Goal: Information Seeking & Learning: Get advice/opinions

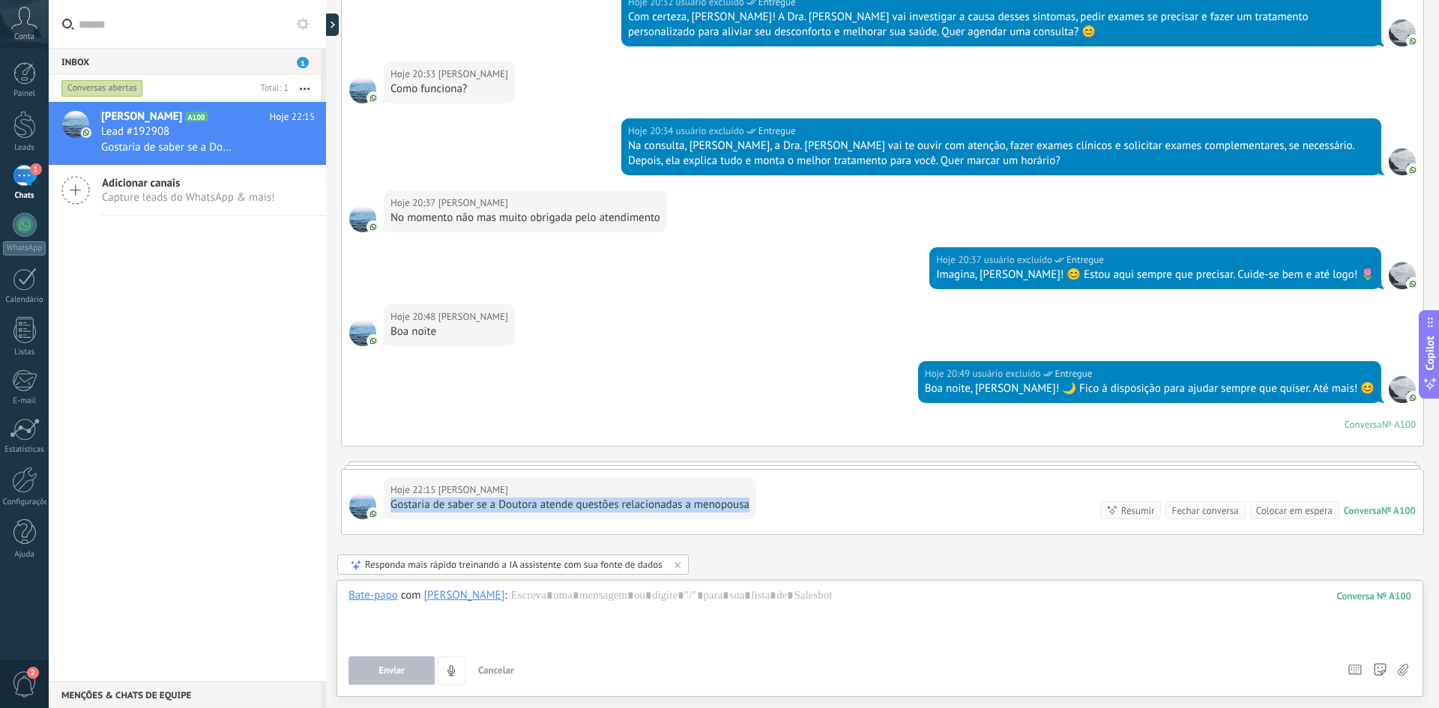
drag, startPoint x: 393, startPoint y: 504, endPoint x: 753, endPoint y: 505, distance: 359.8
click at [753, 505] on div "Hoje 22:15 [PERSON_NAME] de saber se a Doutora atende questões relacionadas a m…" at bounding box center [570, 499] width 373 height 42
click at [741, 505] on div "Gostaria de saber se a Doutora atende questões relacionadas a menopousa" at bounding box center [570, 505] width 359 height 15
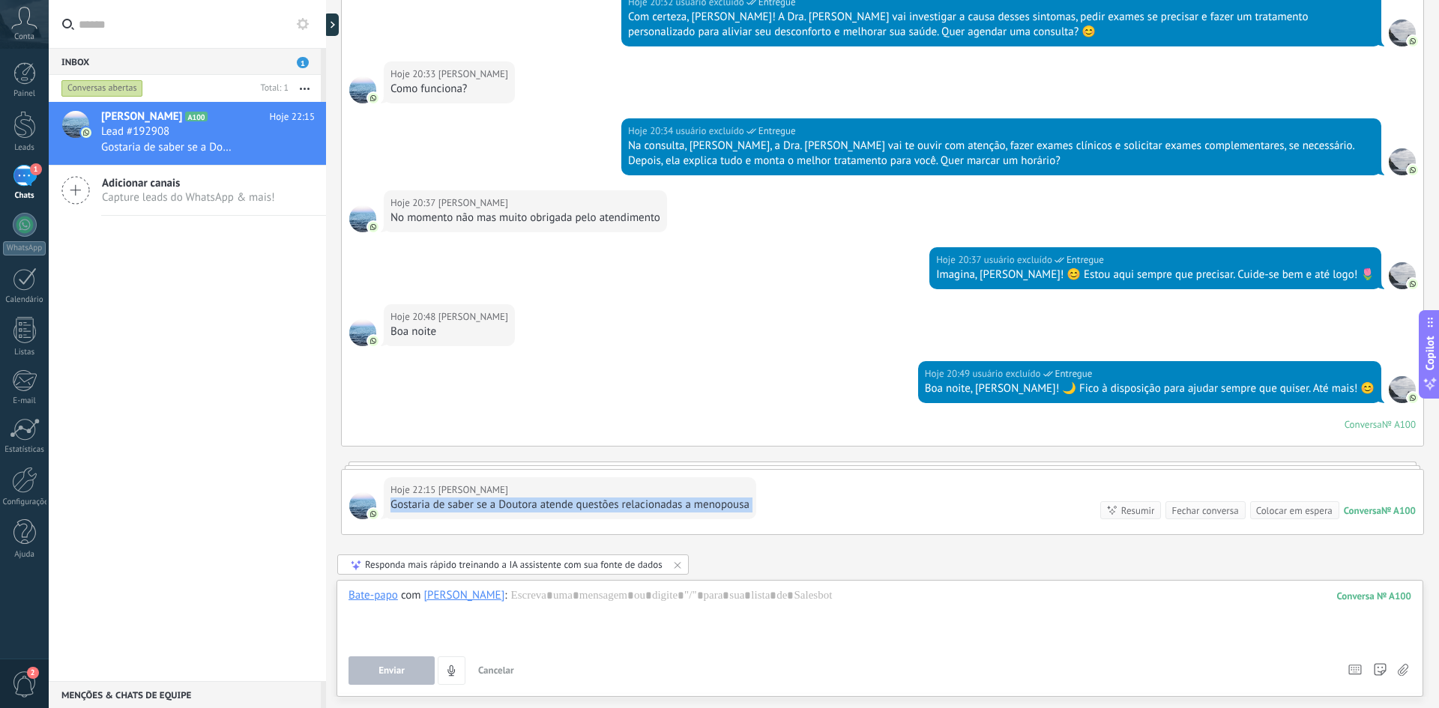
click at [561, 506] on div "Gostaria de saber se a Doutora atende questões relacionadas a menopousa" at bounding box center [570, 505] width 359 height 15
drag, startPoint x: 391, startPoint y: 505, endPoint x: 746, endPoint y: 504, distance: 354.6
click at [746, 504] on div "Gostaria de saber se a Doutora atende questões relacionadas a menopousa" at bounding box center [570, 505] width 359 height 15
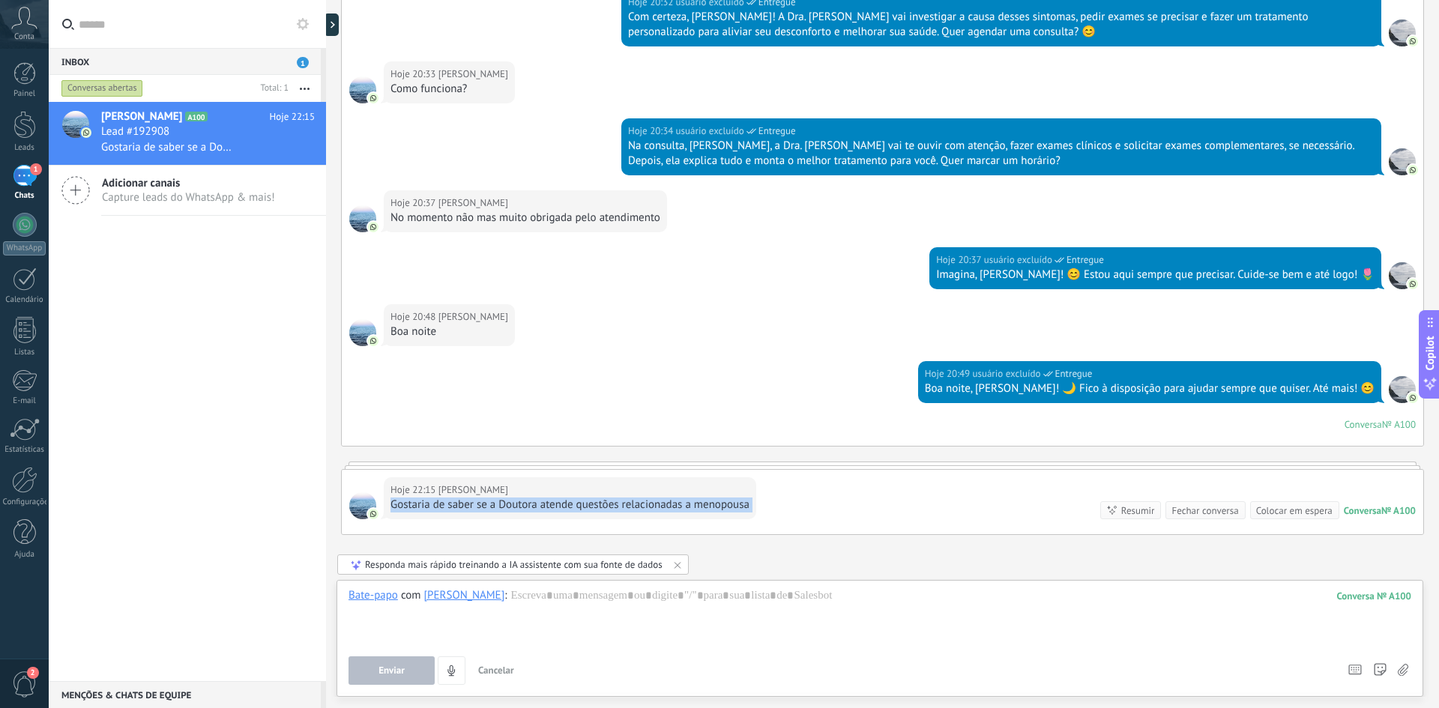
click at [746, 504] on div "Gostaria de saber se a Doutora atende questões relacionadas a menopousa" at bounding box center [570, 505] width 359 height 15
click at [727, 508] on div "Gostaria de saber se a Doutora atende questões relacionadas a menopousa" at bounding box center [570, 505] width 359 height 15
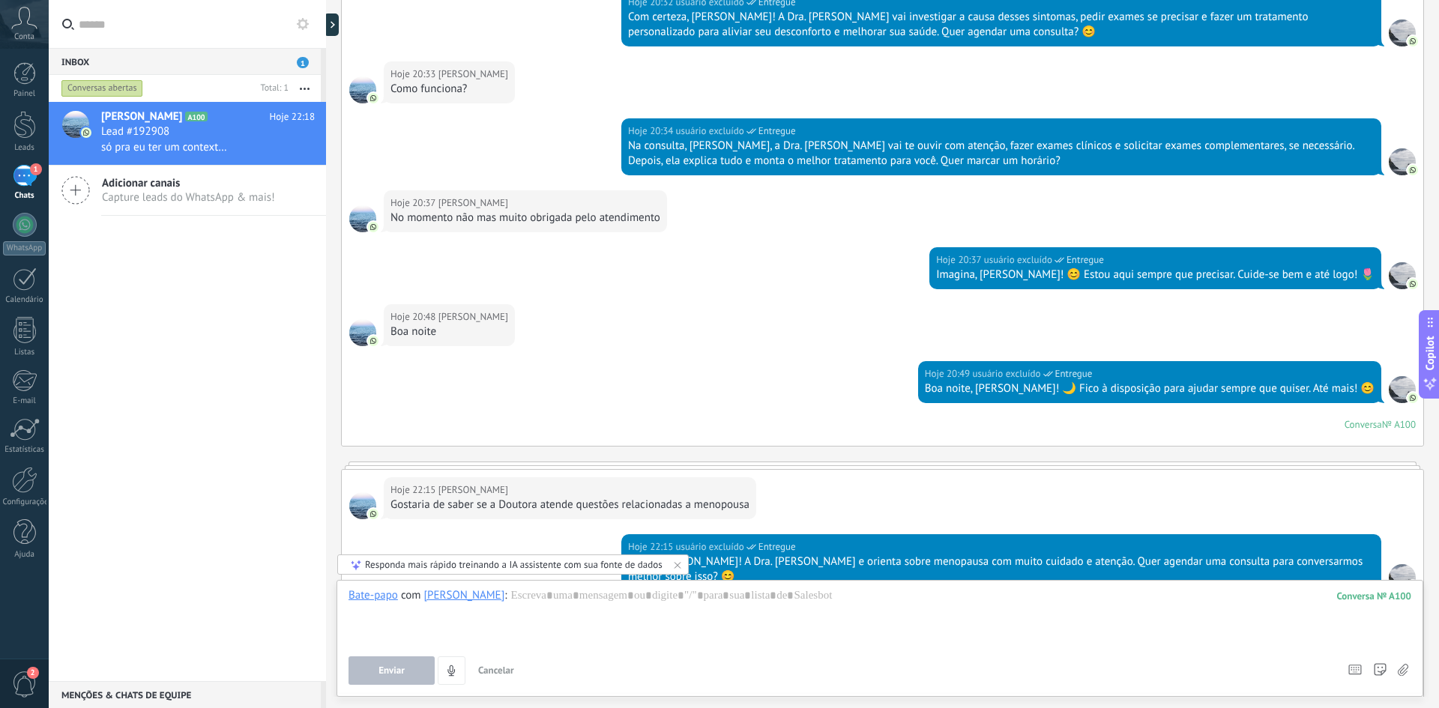
scroll to position [784, 0]
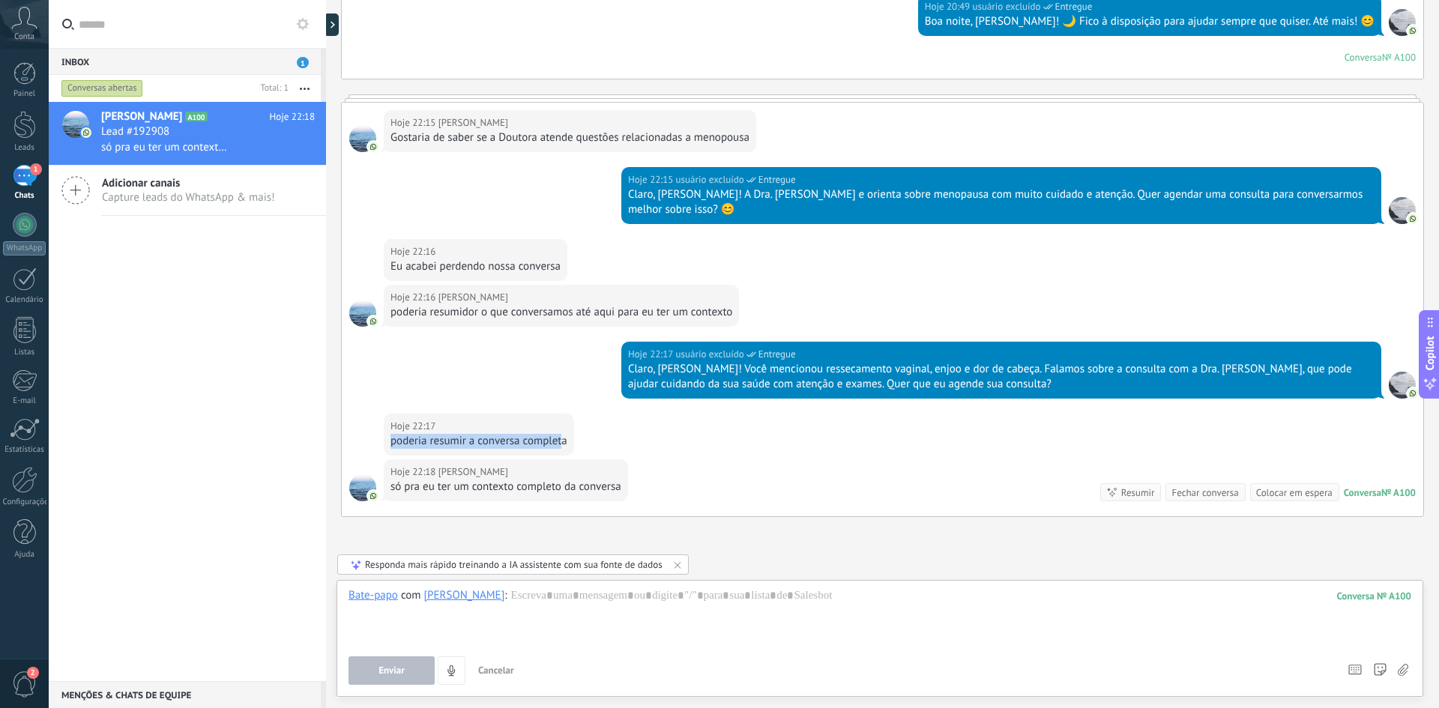
drag, startPoint x: 391, startPoint y: 445, endPoint x: 563, endPoint y: 440, distance: 171.7
click at [563, 440] on div "poderia resumir a conversa completa" at bounding box center [479, 441] width 177 height 15
click at [546, 440] on div "poderia resumir a conversa completa" at bounding box center [479, 441] width 177 height 15
click at [553, 441] on div "poderia resumir a conversa completa" at bounding box center [479, 441] width 177 height 15
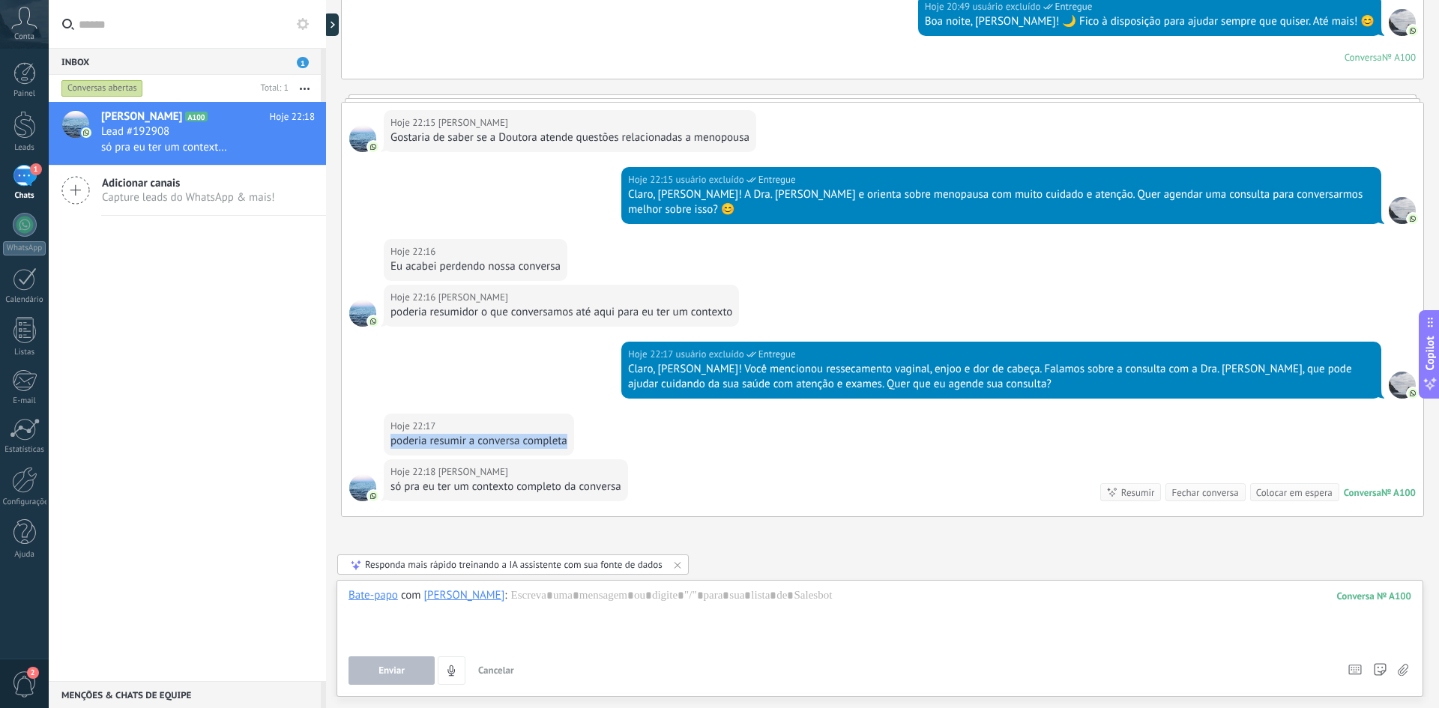
click at [553, 441] on div "poderia resumir a conversa completa" at bounding box center [479, 441] width 177 height 15
click at [542, 441] on div "poderia resumir a conversa completa" at bounding box center [479, 441] width 177 height 15
click at [541, 442] on div "poderia resumir a conversa completa" at bounding box center [479, 441] width 177 height 15
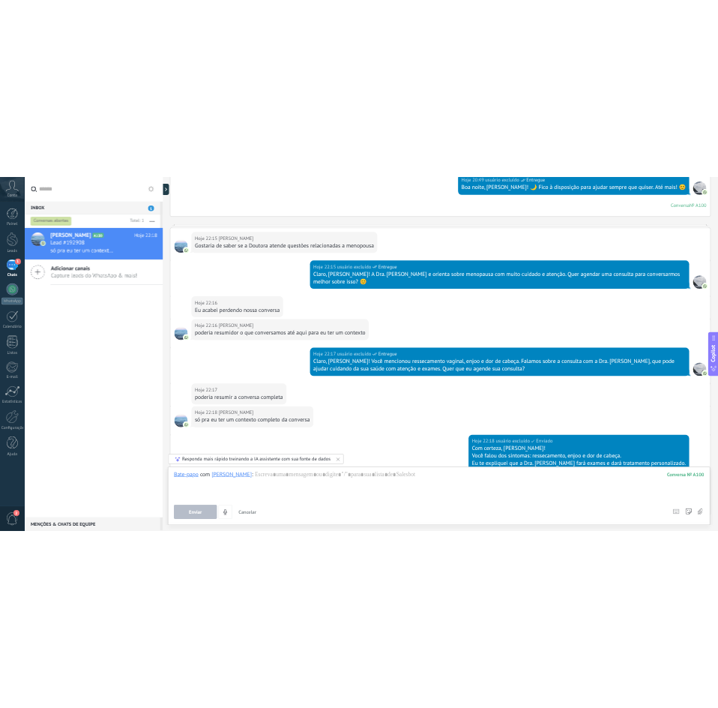
scroll to position [947, 0]
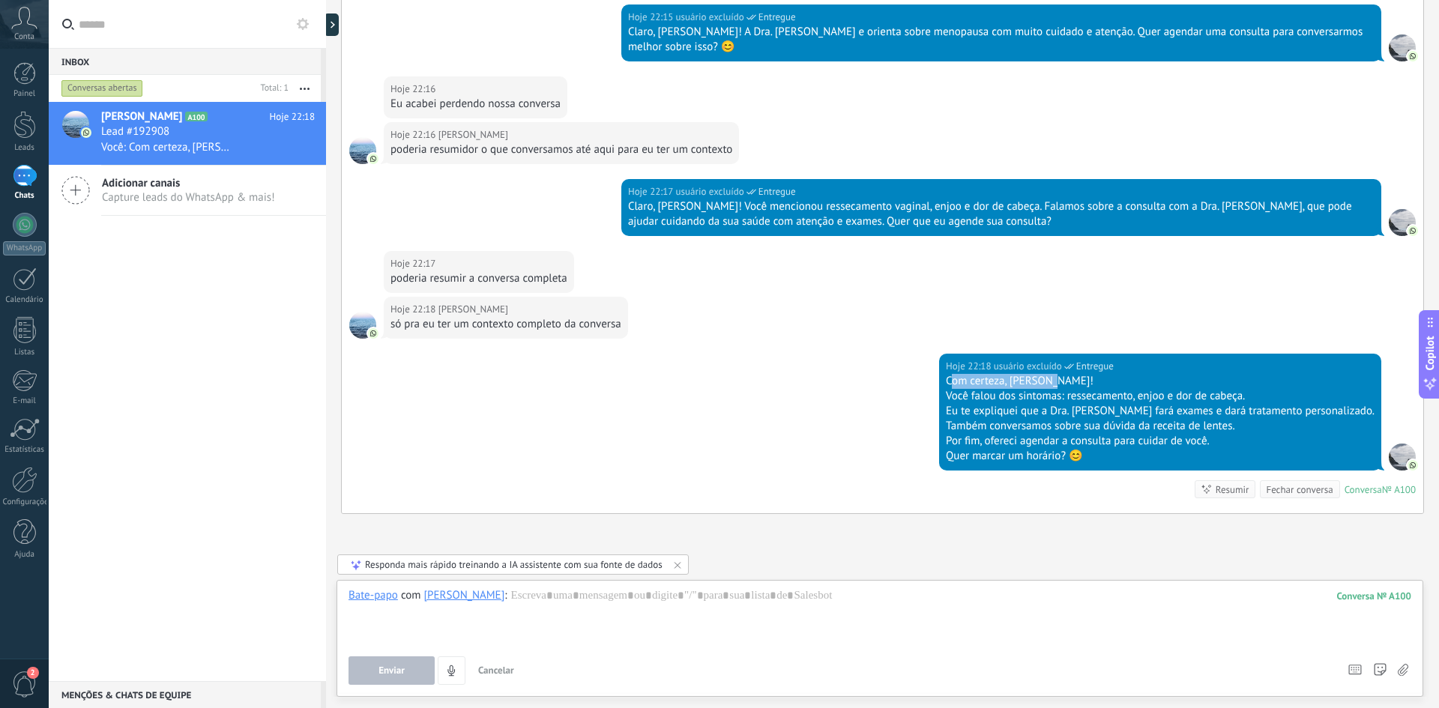
drag, startPoint x: 998, startPoint y: 379, endPoint x: 1111, endPoint y: 376, distance: 113.2
click at [1111, 376] on div "Com certeza, [PERSON_NAME]!" at bounding box center [1160, 381] width 429 height 15
drag, startPoint x: 999, startPoint y: 399, endPoint x: 1106, endPoint y: 396, distance: 106.5
click at [1102, 396] on div "Você falou dos sintomas: ressecamento, enjoo e dor de cabeça." at bounding box center [1160, 396] width 429 height 15
drag, startPoint x: 1115, startPoint y: 396, endPoint x: 1181, endPoint y: 392, distance: 65.3
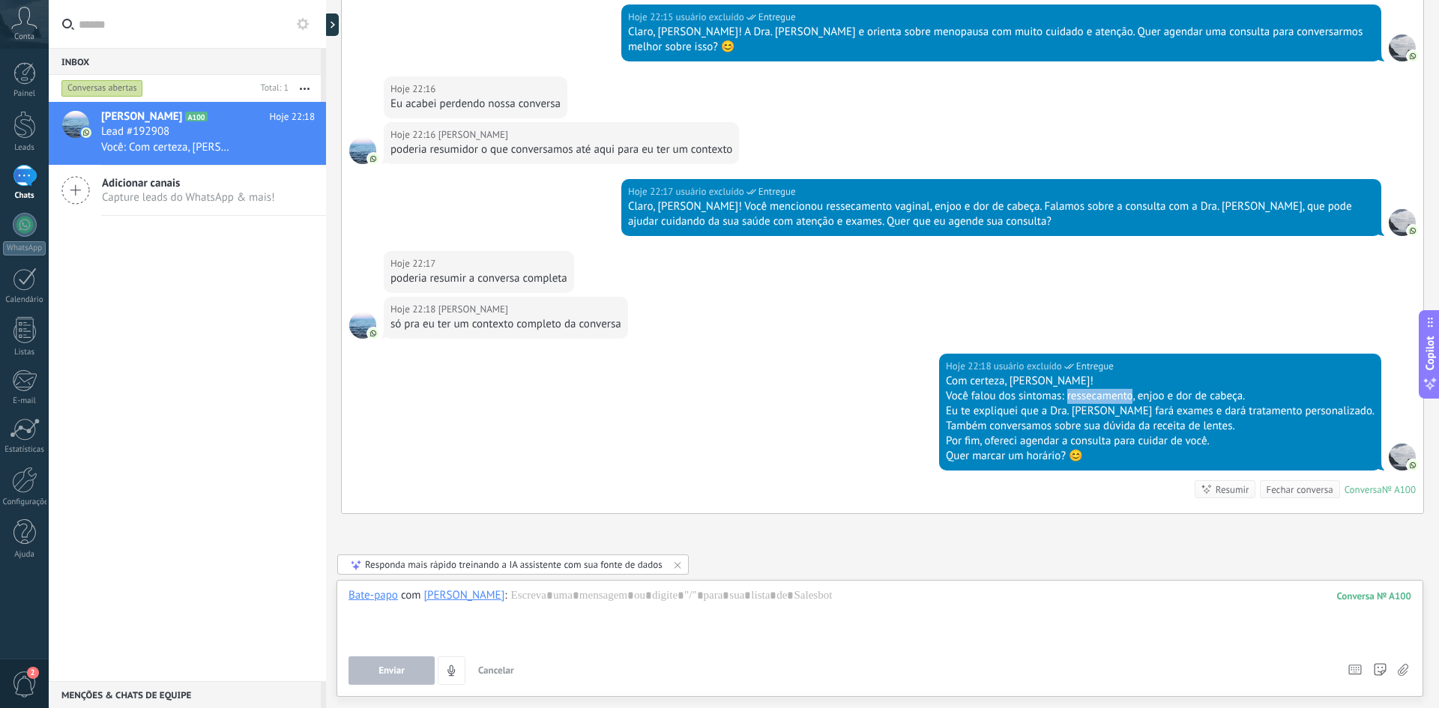
click at [1181, 392] on div "Você falou dos sintomas: ressecamento, enjoo e dor de cabeça." at bounding box center [1160, 396] width 429 height 15
click at [1186, 392] on div "Você falou dos sintomas: ressecamento, enjoo e dor de cabeça." at bounding box center [1160, 396] width 429 height 15
drag, startPoint x: 1226, startPoint y: 394, endPoint x: 1314, endPoint y: 399, distance: 87.9
click at [1314, 399] on div "Você falou dos sintomas: ressecamento, enjoo e dor de cabeça." at bounding box center [1160, 396] width 429 height 15
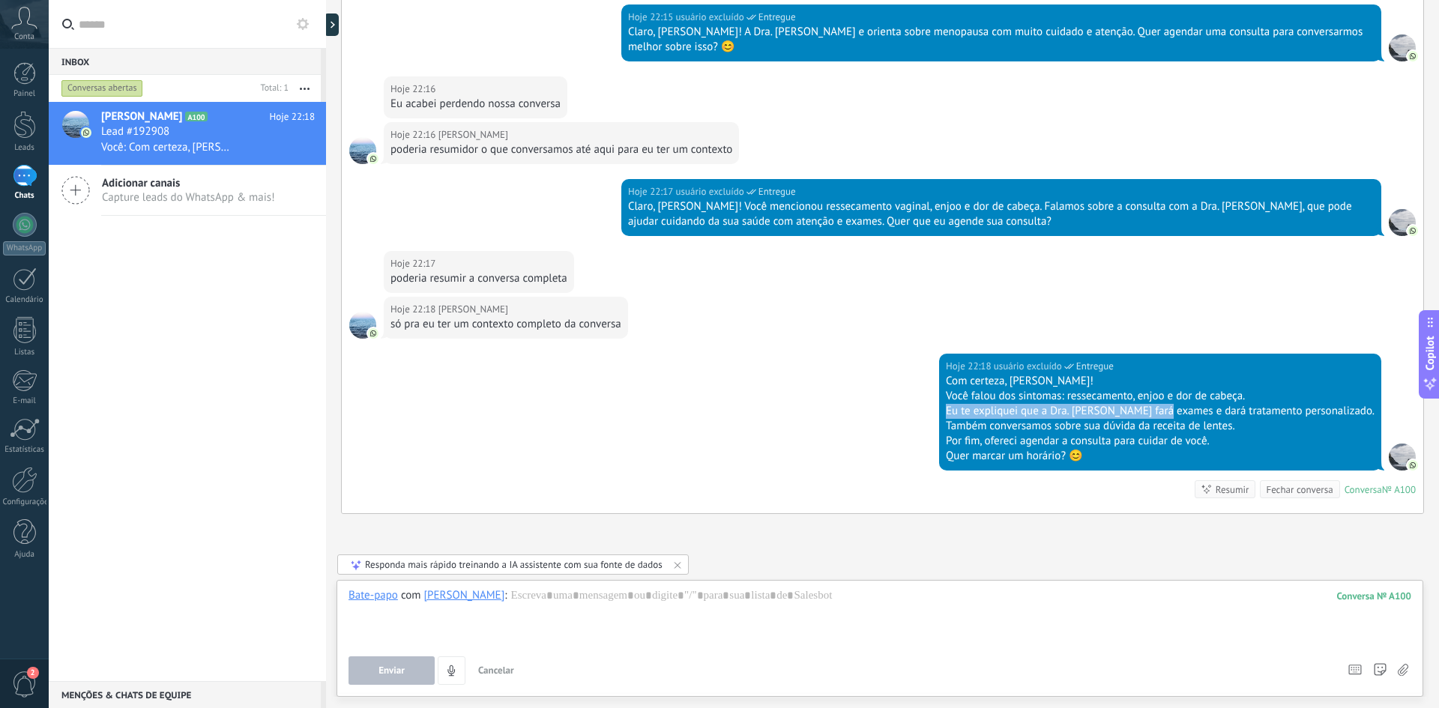
drag, startPoint x: 997, startPoint y: 413, endPoint x: 1210, endPoint y: 415, distance: 212.9
click at [1210, 415] on div "Eu te expliquei que a Dra. [PERSON_NAME] fará exames e dará tratamento personal…" at bounding box center [1160, 411] width 429 height 15
click at [1178, 412] on div "Eu te expliquei que a Dra. [PERSON_NAME] fará exames e dará tratamento personal…" at bounding box center [1160, 411] width 429 height 15
drag, startPoint x: 1151, startPoint y: 412, endPoint x: 1196, endPoint y: 412, distance: 44.2
click at [1196, 412] on div "Eu te expliquei que a Dra. [PERSON_NAME] fará exames e dará tratamento personal…" at bounding box center [1160, 411] width 429 height 15
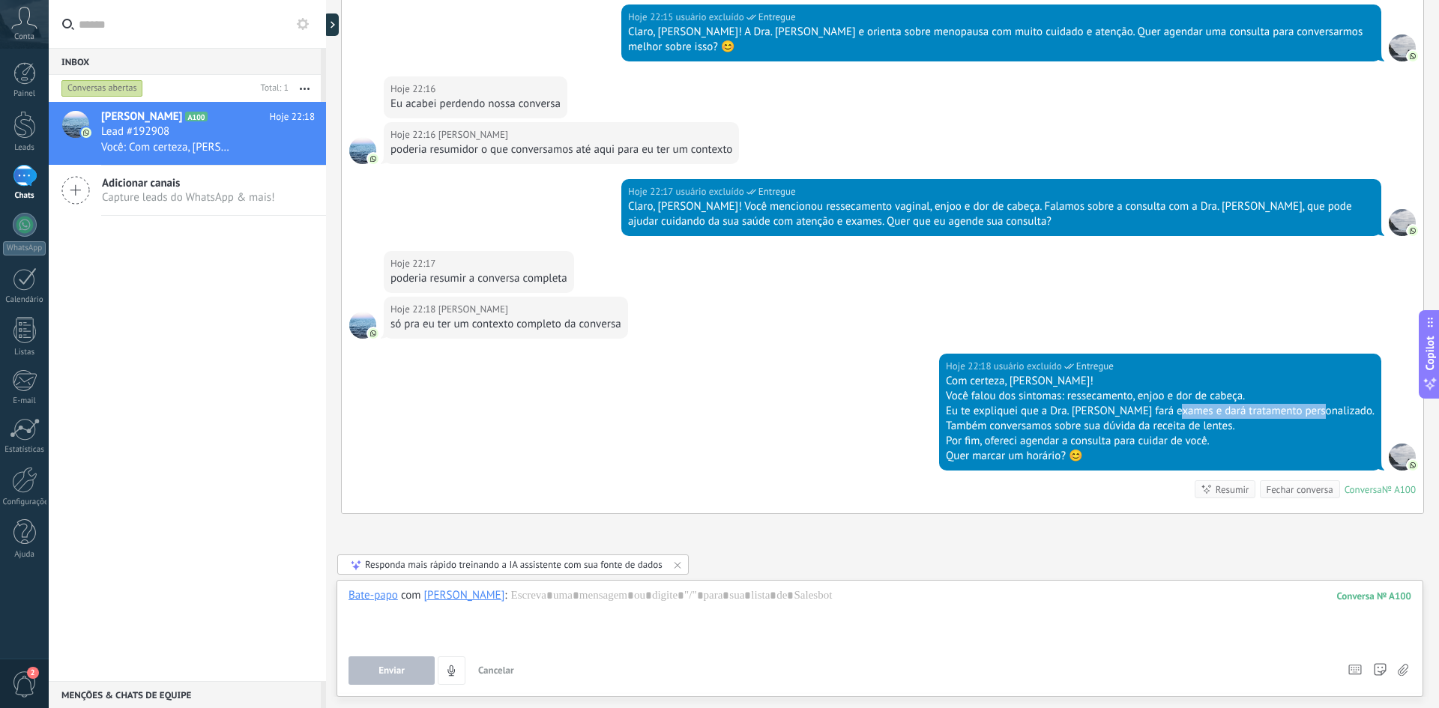
drag, startPoint x: 1220, startPoint y: 412, endPoint x: 1358, endPoint y: 418, distance: 138.8
click at [1358, 418] on div "Eu te expliquei que a Dra. [PERSON_NAME] fará exames e dará tratamento personal…" at bounding box center [1160, 411] width 429 height 15
click at [1223, 418] on div "Eu te expliquei que a Dra. [PERSON_NAME] fará exames e dará tratamento personal…" at bounding box center [1160, 411] width 429 height 15
drag, startPoint x: 1006, startPoint y: 429, endPoint x: 1280, endPoint y: 427, distance: 273.6
click at [1280, 427] on div "Também conversamos sobre sua dúvida da receita de lentes." at bounding box center [1160, 426] width 429 height 15
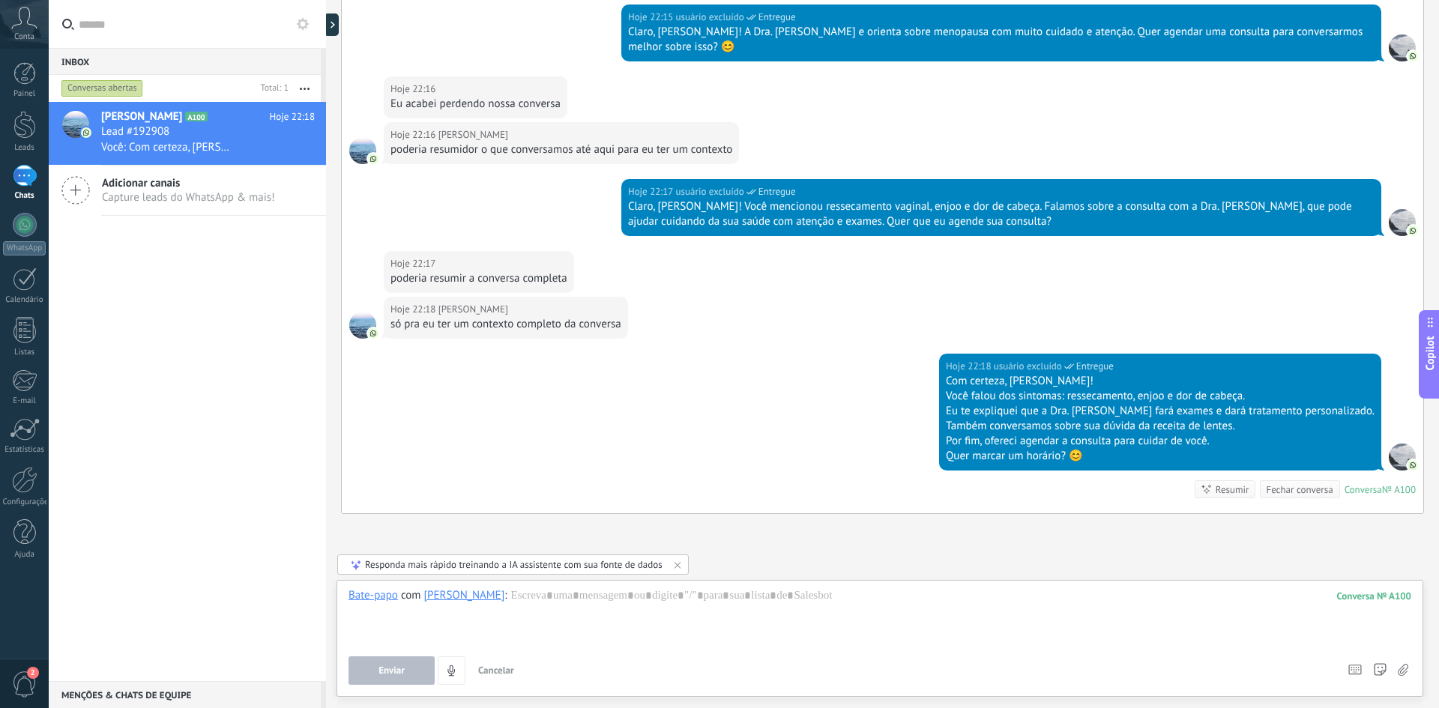
click at [1284, 427] on div "Também conversamos sobre sua dúvida da receita de lentes." at bounding box center [1160, 426] width 429 height 15
drag, startPoint x: 996, startPoint y: 426, endPoint x: 1286, endPoint y: 425, distance: 290.1
click at [1286, 425] on div "Também conversamos sobre sua dúvida da receita de lentes." at bounding box center [1160, 426] width 429 height 15
drag, startPoint x: 997, startPoint y: 441, endPoint x: 1026, endPoint y: 439, distance: 28.5
click at [1026, 439] on div "Por fim, ofereci agendar a consulta para cuidar de você." at bounding box center [1160, 441] width 429 height 15
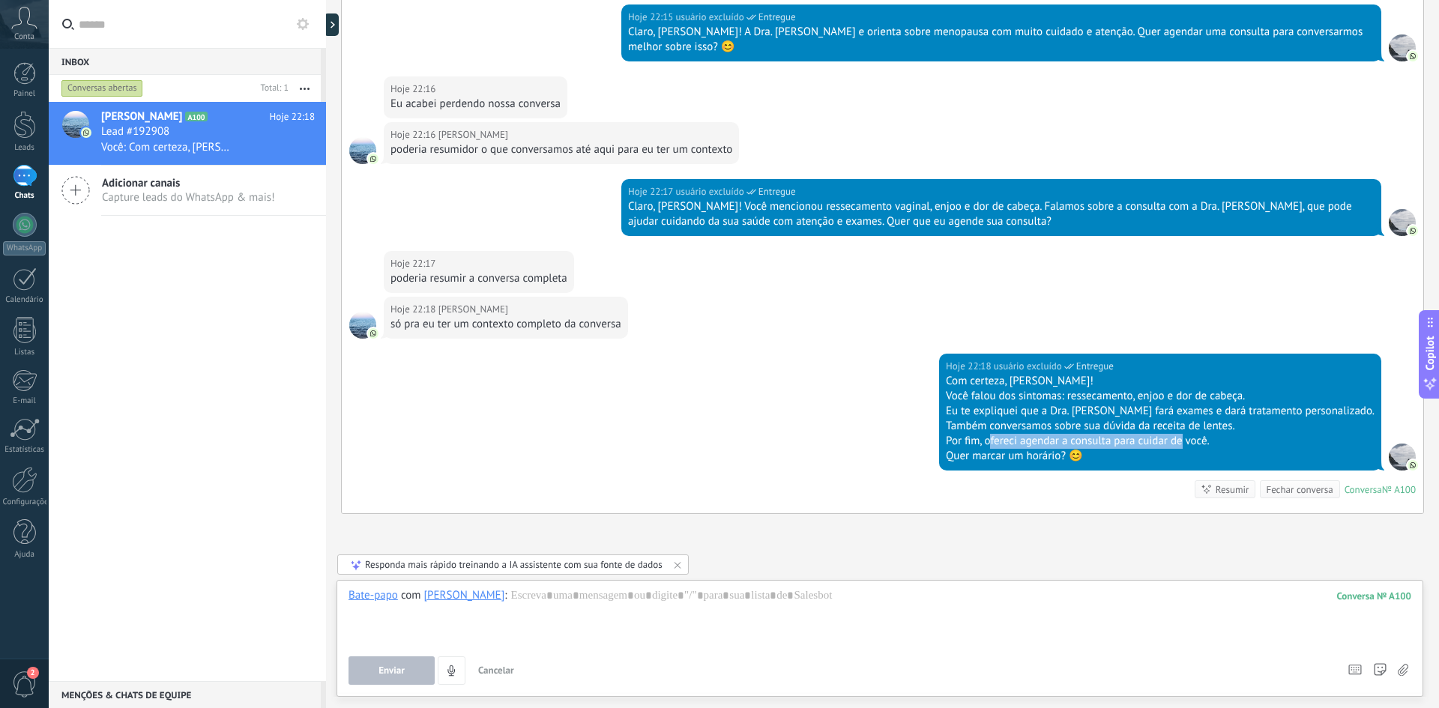
drag, startPoint x: 1038, startPoint y: 439, endPoint x: 1243, endPoint y: 442, distance: 204.7
click at [1232, 442] on div "Por fim, ofereci agendar a consulta para cuidar de você." at bounding box center [1160, 441] width 429 height 15
drag, startPoint x: 1258, startPoint y: 444, endPoint x: 1035, endPoint y: 439, distance: 223.4
click at [1035, 439] on div "Por fim, ofereci agendar a consulta para cuidar de você." at bounding box center [1160, 441] width 429 height 15
drag, startPoint x: 999, startPoint y: 458, endPoint x: 1108, endPoint y: 457, distance: 109.5
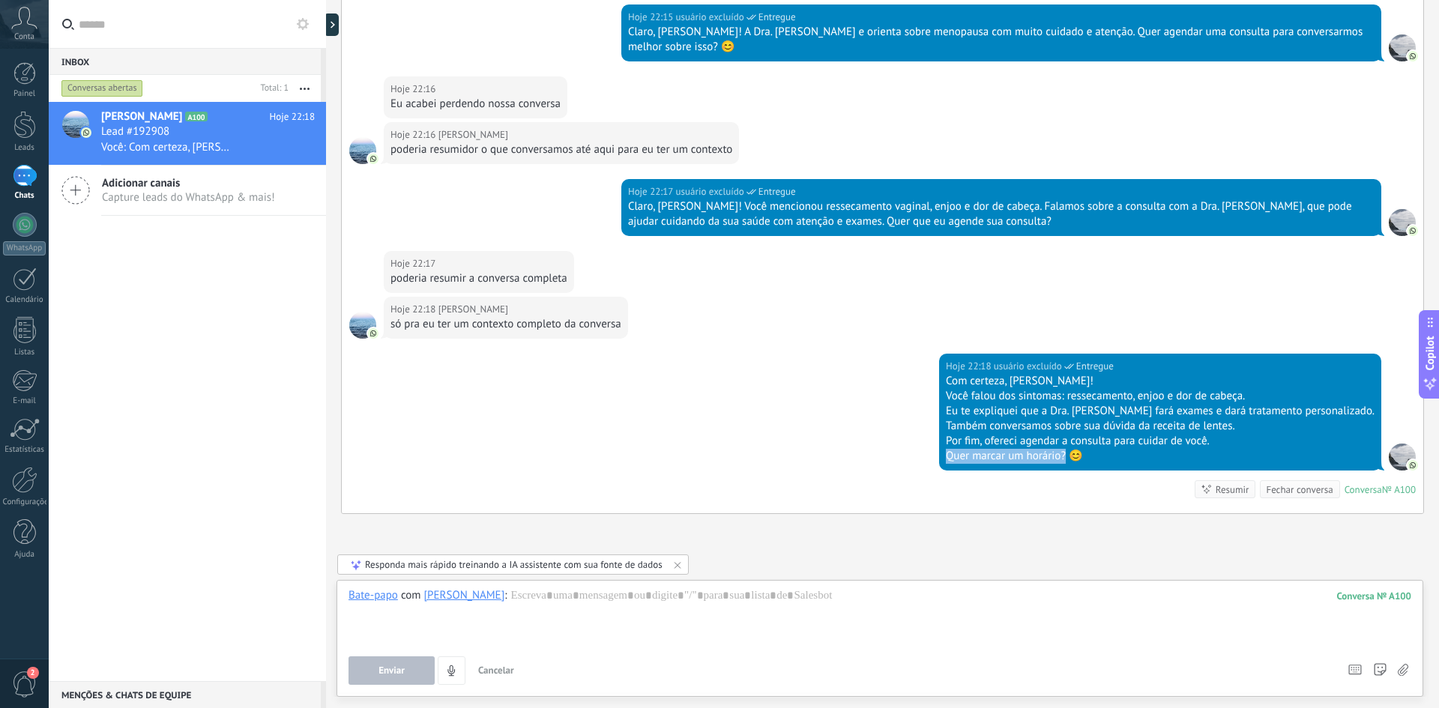
click at [1115, 460] on div "Quer marcar um horário? 😊" at bounding box center [1160, 456] width 429 height 15
click at [1087, 450] on div "Quer marcar um horário? 😊" at bounding box center [1160, 456] width 429 height 15
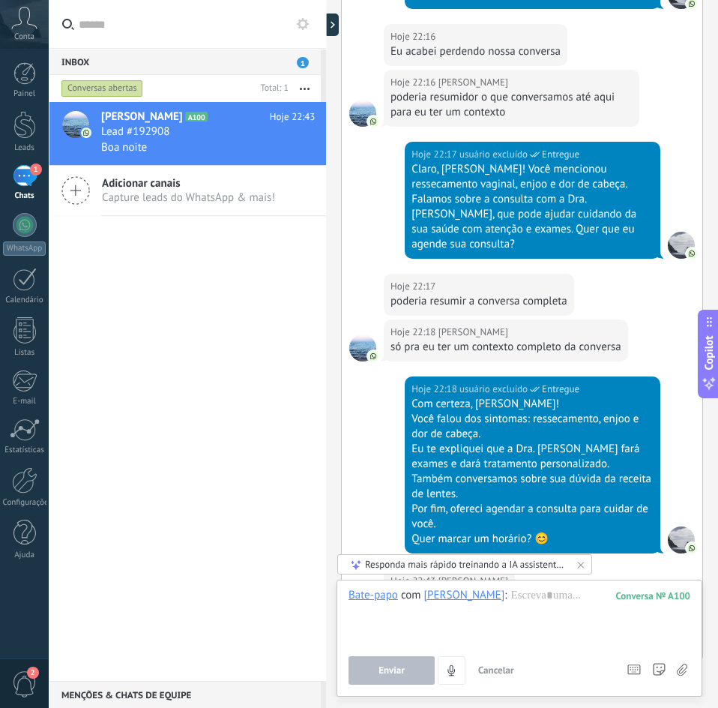
scroll to position [2152, 0]
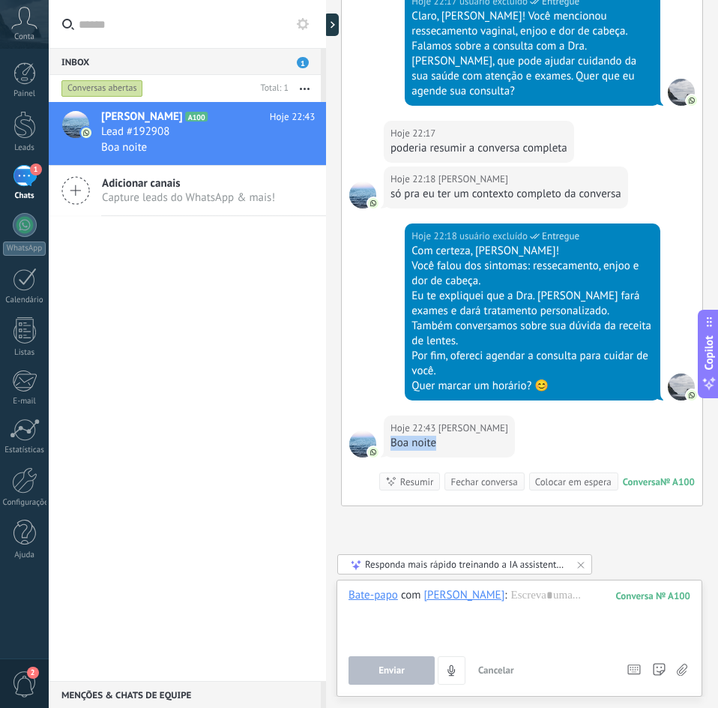
drag, startPoint x: 436, startPoint y: 385, endPoint x: 392, endPoint y: 381, distance: 44.5
click at [392, 436] on div "Boa noite" at bounding box center [450, 443] width 118 height 15
click at [400, 436] on div "Boa noite" at bounding box center [450, 443] width 118 height 15
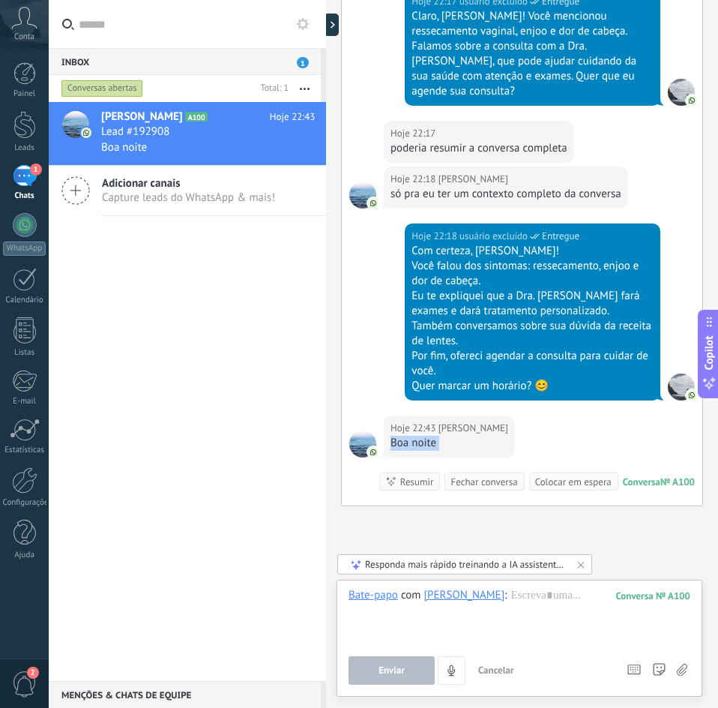
click at [407, 436] on div "Boa noite" at bounding box center [450, 443] width 118 height 15
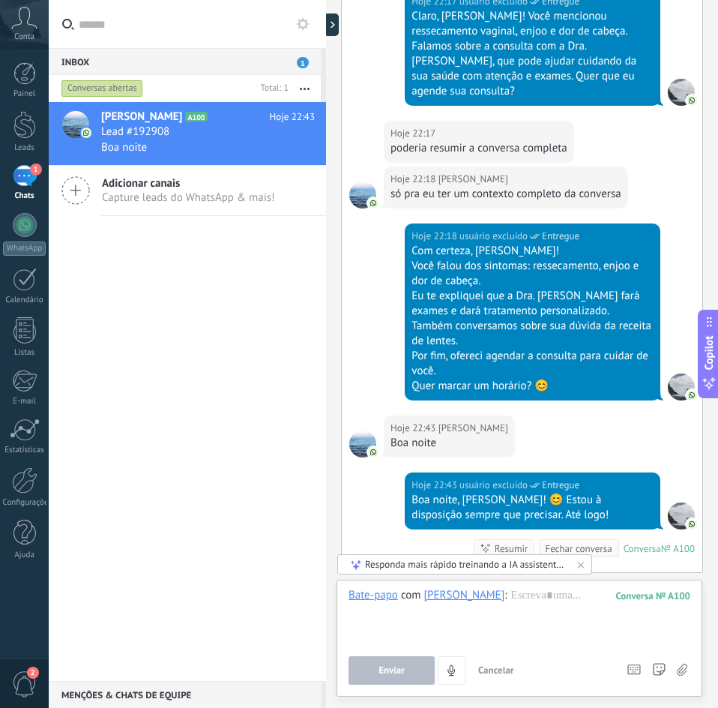
scroll to position [2219, 0]
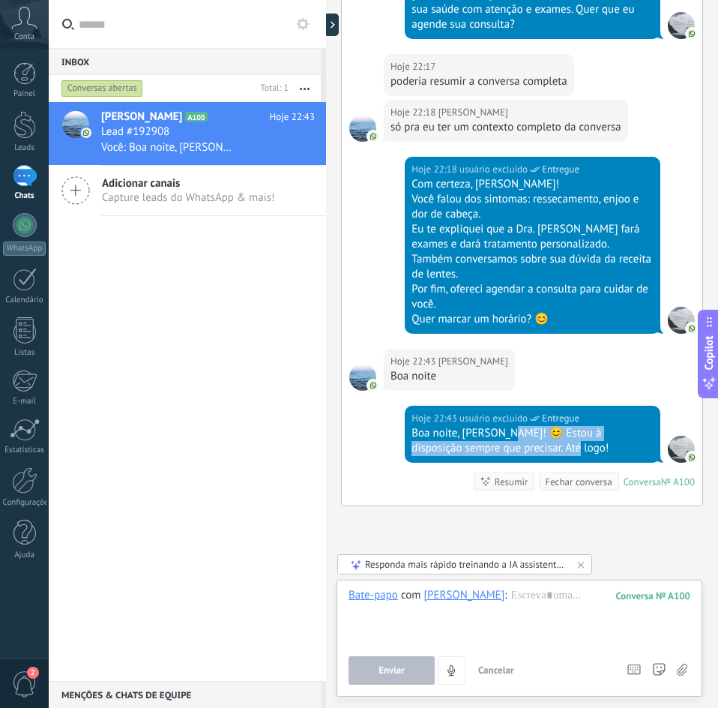
drag, startPoint x: 510, startPoint y: 374, endPoint x: 558, endPoint y: 385, distance: 50.0
click at [558, 426] on div "Boa noite, [PERSON_NAME]! 😊 Estou à disposição sempre que precisar. Até logo!" at bounding box center [533, 441] width 242 height 30
click at [543, 426] on div "Boa noite, [PERSON_NAME]! 😊 Estou à disposição sempre que precisar. Até logo!" at bounding box center [533, 441] width 242 height 30
drag, startPoint x: 556, startPoint y: 386, endPoint x: 412, endPoint y: 373, distance: 145.3
click at [412, 426] on div "Boa noite, [PERSON_NAME]! 😊 Estou à disposição sempre que precisar. Até logo!" at bounding box center [533, 441] width 242 height 30
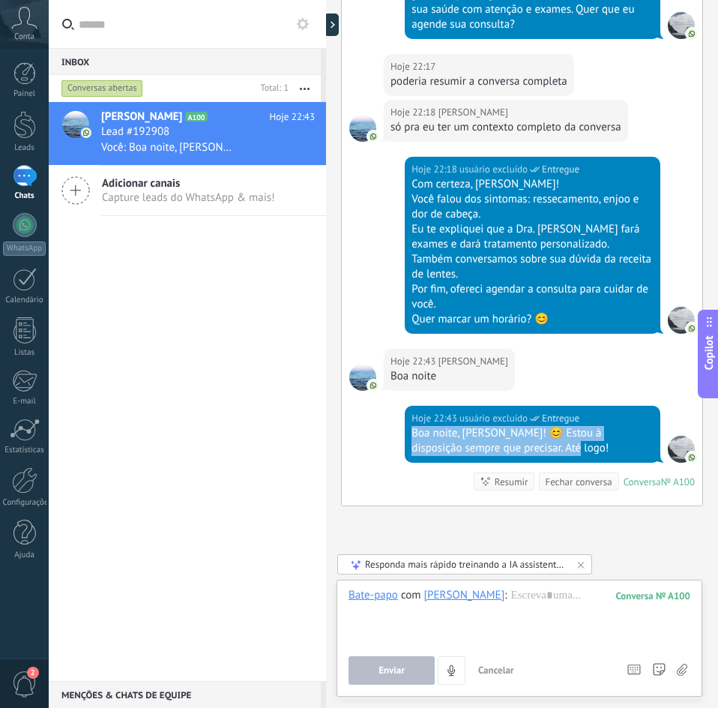
click at [416, 426] on div "Boa noite, [PERSON_NAME]! 😊 Estou à disposição sempre que precisar. Até logo!" at bounding box center [533, 441] width 242 height 30
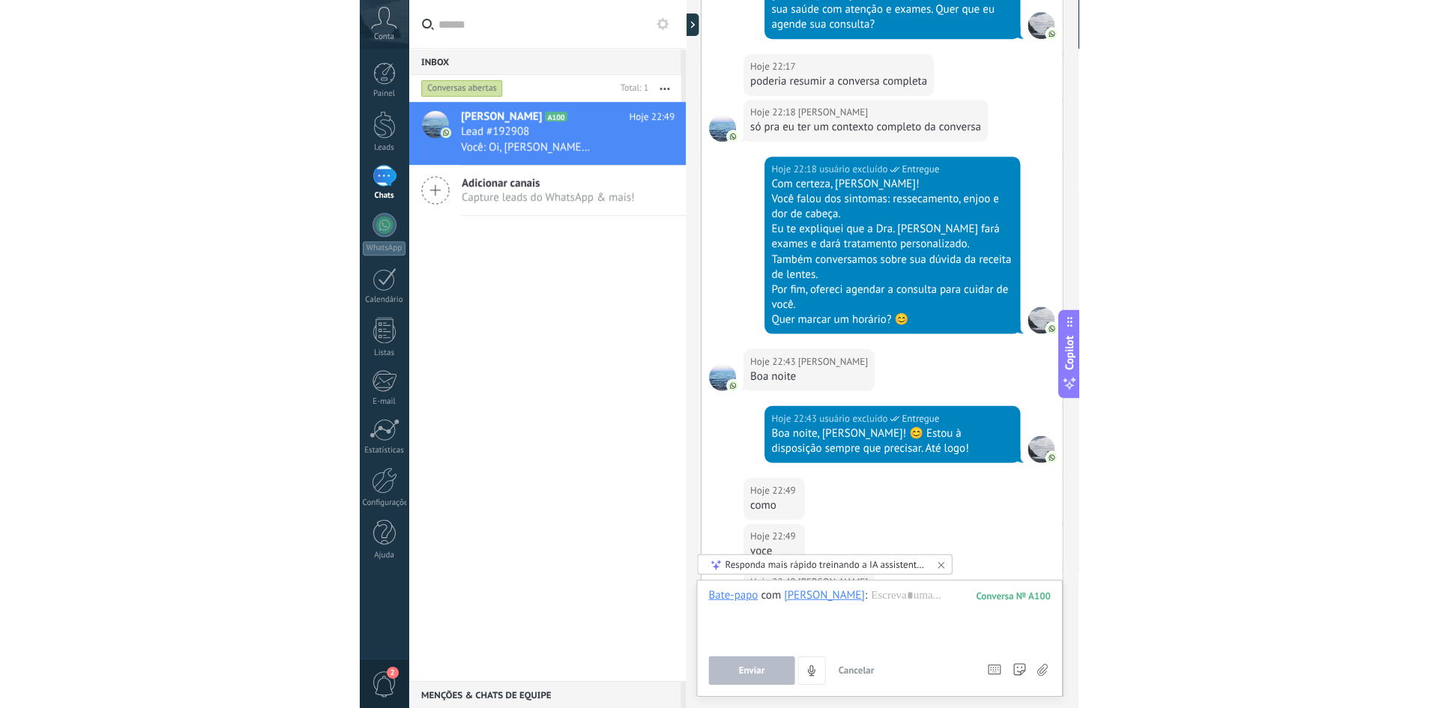
scroll to position [2439, 0]
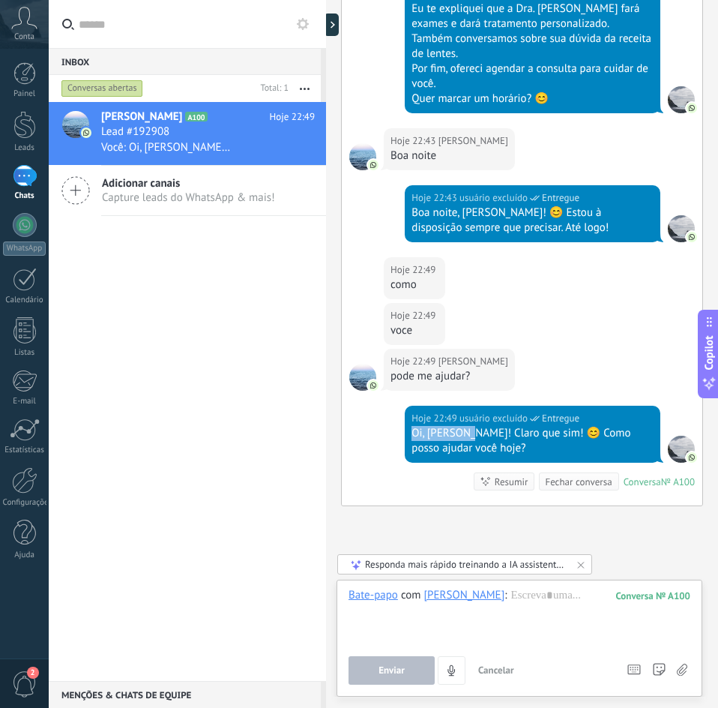
drag, startPoint x: 412, startPoint y: 374, endPoint x: 469, endPoint y: 374, distance: 57.0
click at [469, 426] on div "Oi, [PERSON_NAME]! Claro que sim! 😊 Como posso ajudar você hoje?" at bounding box center [533, 441] width 242 height 30
drag, startPoint x: 474, startPoint y: 372, endPoint x: 539, endPoint y: 365, distance: 65.6
click at [539, 406] on div "Hoje 22:49 usuário excluído Entregue Oi, [PERSON_NAME]! Claro que sim! 😊 Como p…" at bounding box center [533, 434] width 256 height 57
drag, startPoint x: 552, startPoint y: 371, endPoint x: 622, endPoint y: 371, distance: 70.5
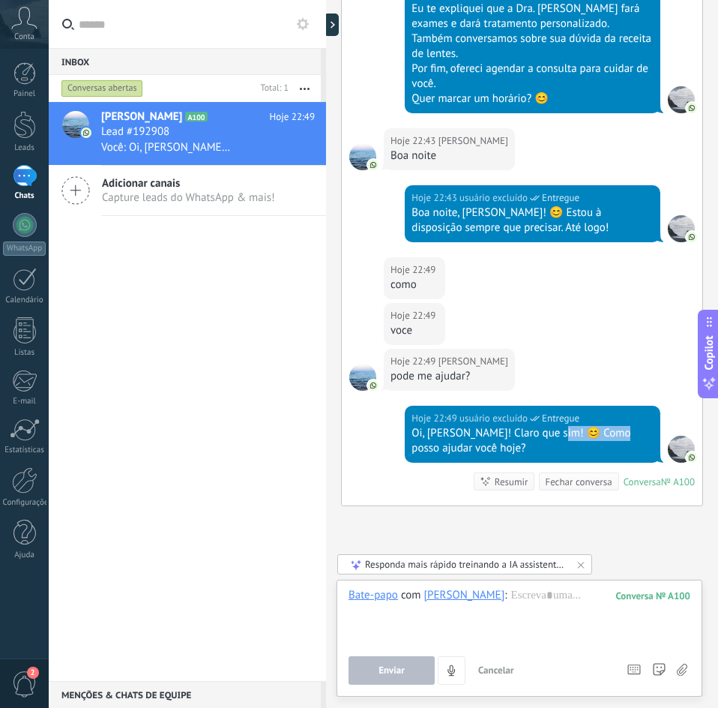
click at [622, 426] on div "Oi, [PERSON_NAME]! Claro que sim! 😊 Como posso ajudar você hoje?" at bounding box center [533, 441] width 242 height 30
click at [516, 426] on div "Oi, [PERSON_NAME]! Claro que sim! 😊 Como posso ajudar você hoje?" at bounding box center [533, 441] width 242 height 30
drag, startPoint x: 463, startPoint y: 319, endPoint x: 409, endPoint y: 319, distance: 54.0
click at [409, 369] on div "pode me ajudar?" at bounding box center [450, 376] width 118 height 15
click at [397, 369] on div "pode me ajudar?" at bounding box center [450, 376] width 118 height 15
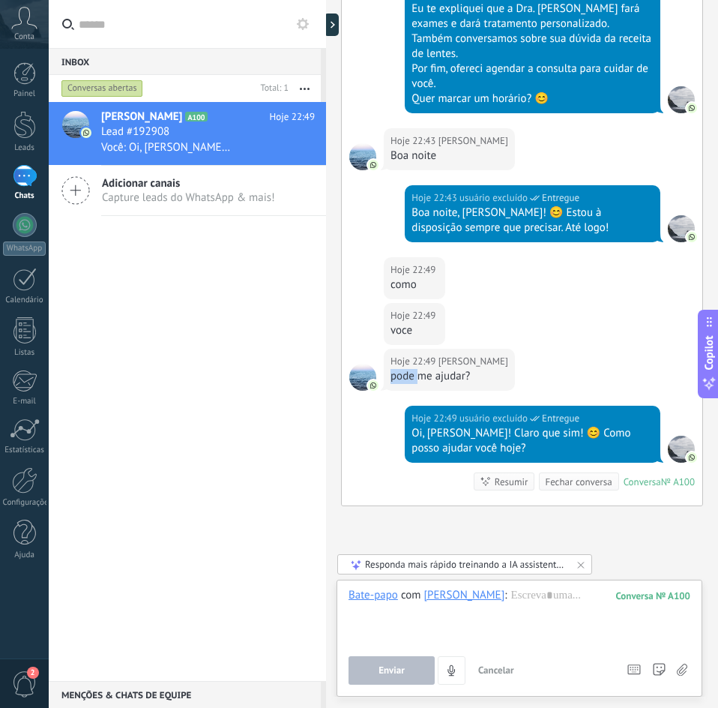
click at [397, 369] on div "pode me ajudar?" at bounding box center [450, 376] width 118 height 15
click at [394, 277] on div "como" at bounding box center [415, 284] width 48 height 15
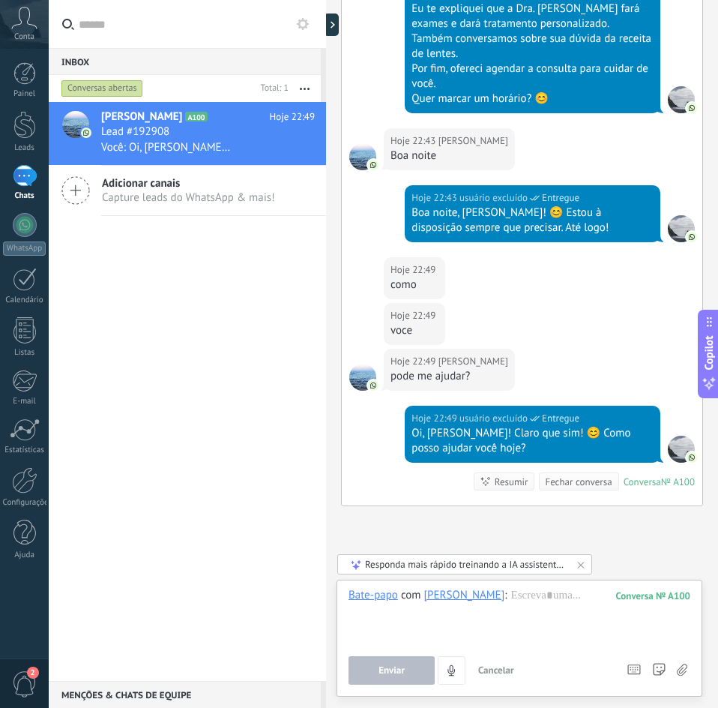
click at [396, 323] on div "voce" at bounding box center [415, 330] width 48 height 15
click at [398, 369] on div "pode me ajudar?" at bounding box center [450, 376] width 118 height 15
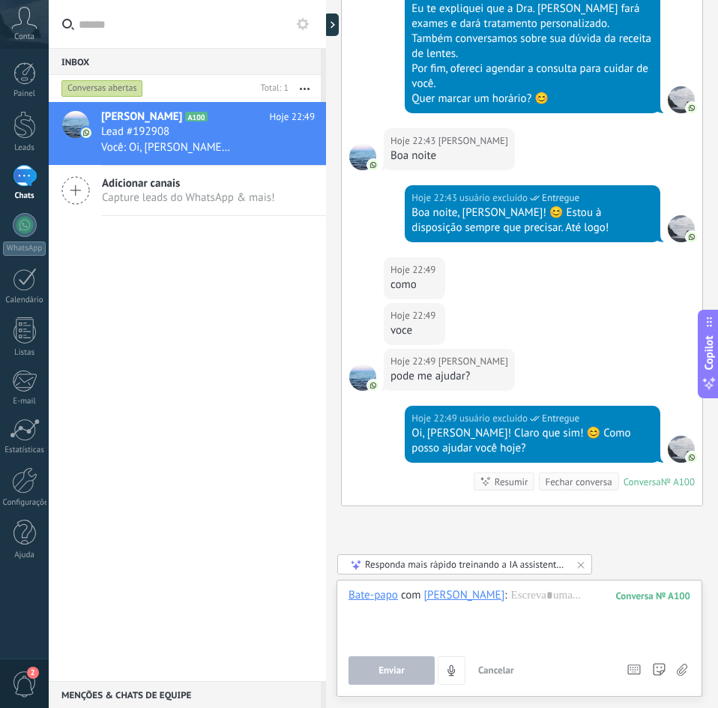
click at [386, 406] on div "Hoje 22:49 usuário excluído Entregue Oi, [PERSON_NAME]! Claro que sim! 😊 Como p…" at bounding box center [522, 456] width 361 height 100
drag, startPoint x: 409, startPoint y: 373, endPoint x: 497, endPoint y: 391, distance: 89.4
click at [497, 406] on div "Hoje 22:49 usuário excluído Entregue Oi, [PERSON_NAME]! Claro que sim! 😊 Como p…" at bounding box center [533, 434] width 256 height 57
click at [492, 426] on div "Oi, [PERSON_NAME]! Claro que sim! 😊 Como posso ajudar você hoje?" at bounding box center [533, 441] width 242 height 30
drag, startPoint x: 500, startPoint y: 387, endPoint x: 423, endPoint y: 375, distance: 78.1
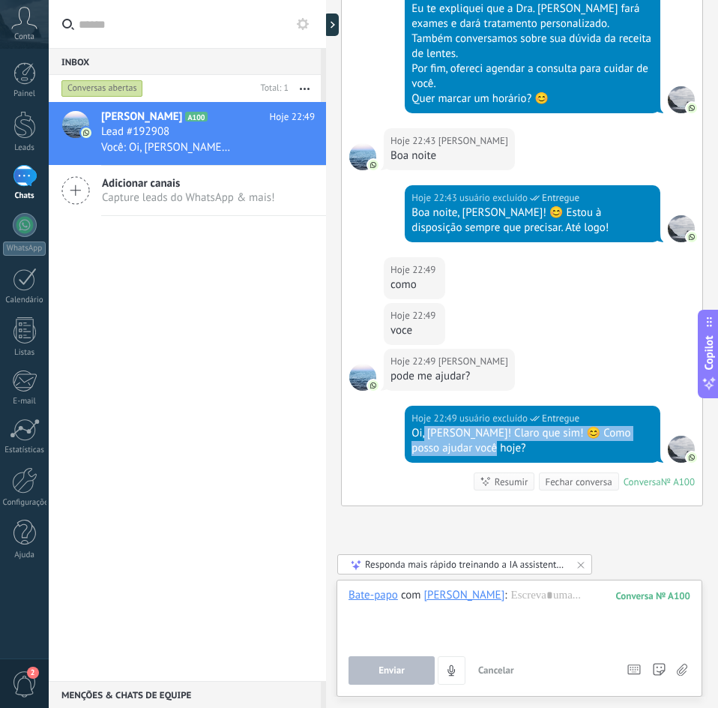
click at [423, 426] on div "Oi, [PERSON_NAME]! Claro que sim! 😊 Como posso ajudar você hoje?" at bounding box center [533, 441] width 242 height 30
click at [435, 426] on div "Oi, [PERSON_NAME]! Claro que sim! 😊 Como posso ajudar você hoje?" at bounding box center [533, 441] width 242 height 30
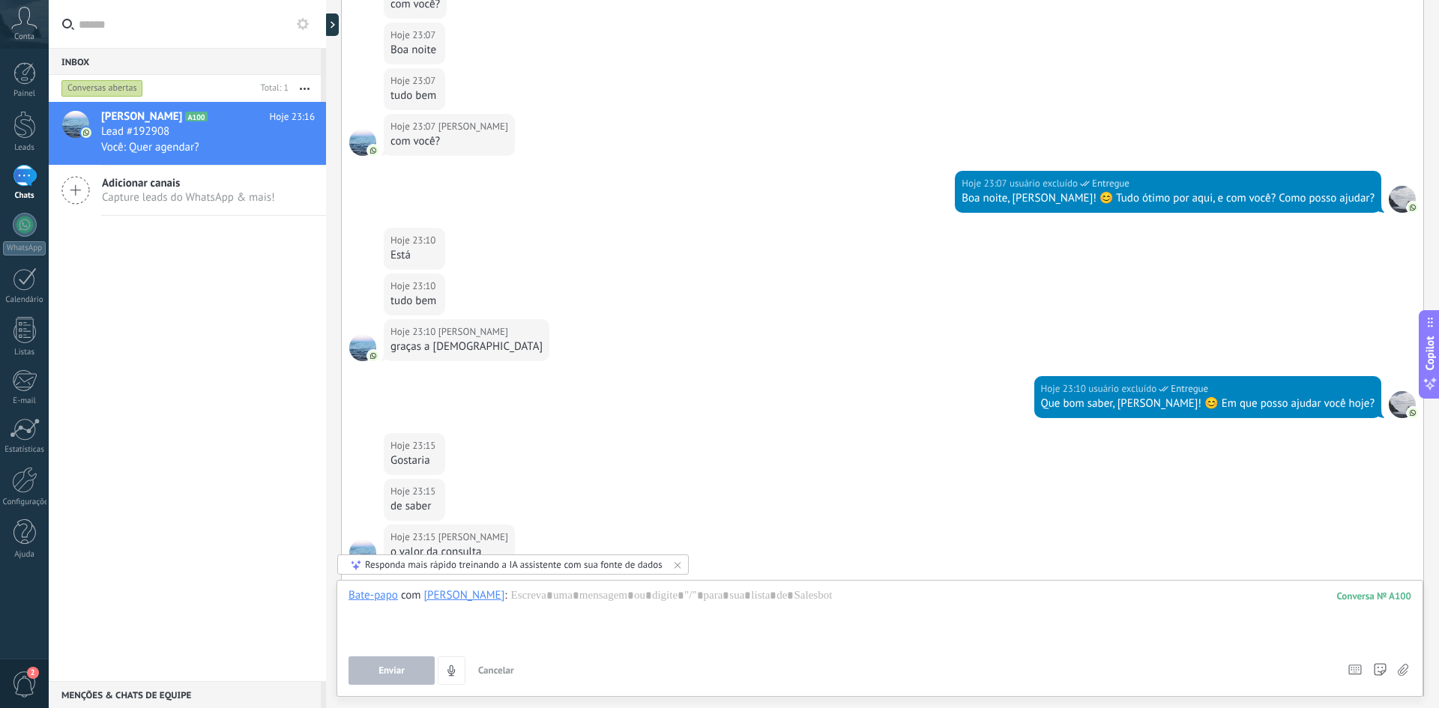
scroll to position [2728, 0]
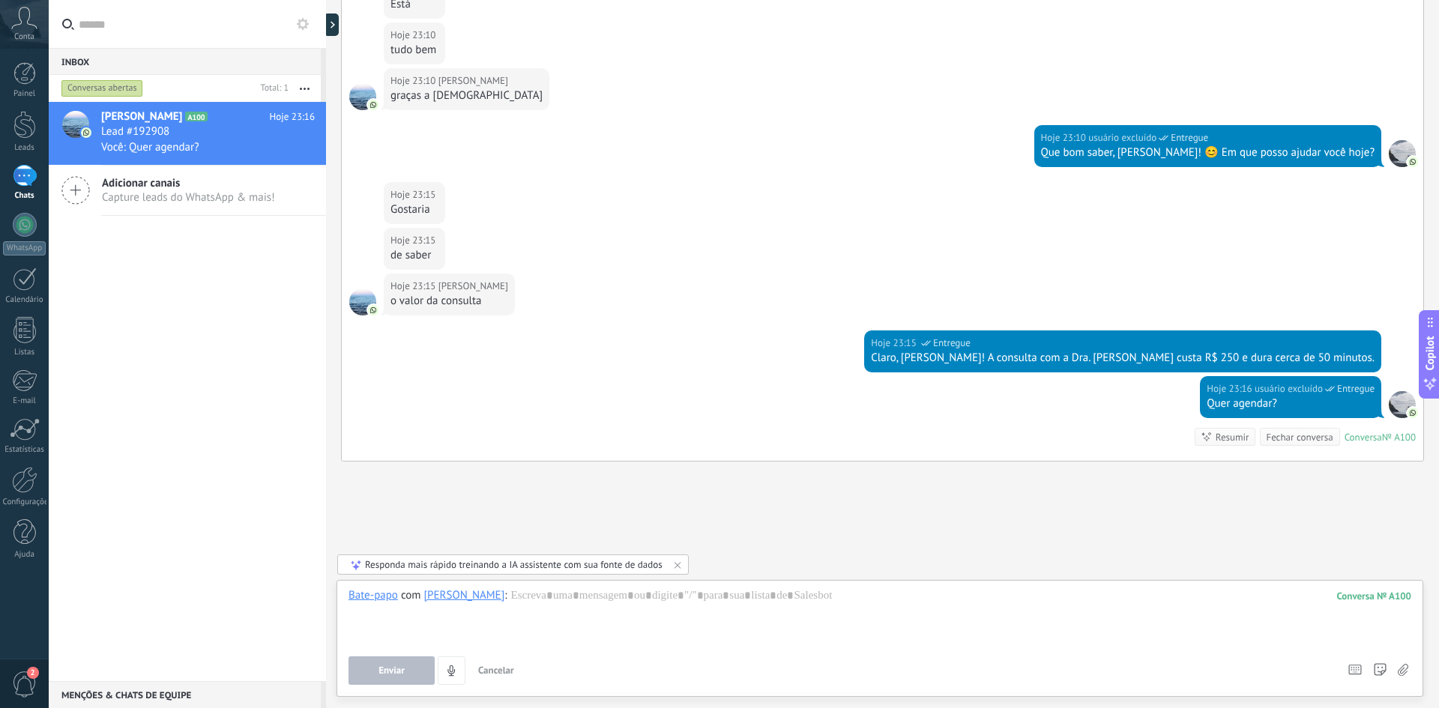
click at [965, 351] on div "Claro, [PERSON_NAME]! A consulta com a Dra. [PERSON_NAME] custa R$ 250 e dura c…" at bounding box center [1123, 358] width 504 height 15
drag, startPoint x: 965, startPoint y: 345, endPoint x: 997, endPoint y: 345, distance: 32.2
click at [966, 351] on div "Claro, [PERSON_NAME]! A consulta com a Dra. [PERSON_NAME] custa R$ 250 e dura c…" at bounding box center [1123, 358] width 504 height 15
click at [1008, 351] on div "Claro, [PERSON_NAME]! A consulta com a Dra. [PERSON_NAME] custa R$ 250 e dura c…" at bounding box center [1123, 358] width 504 height 15
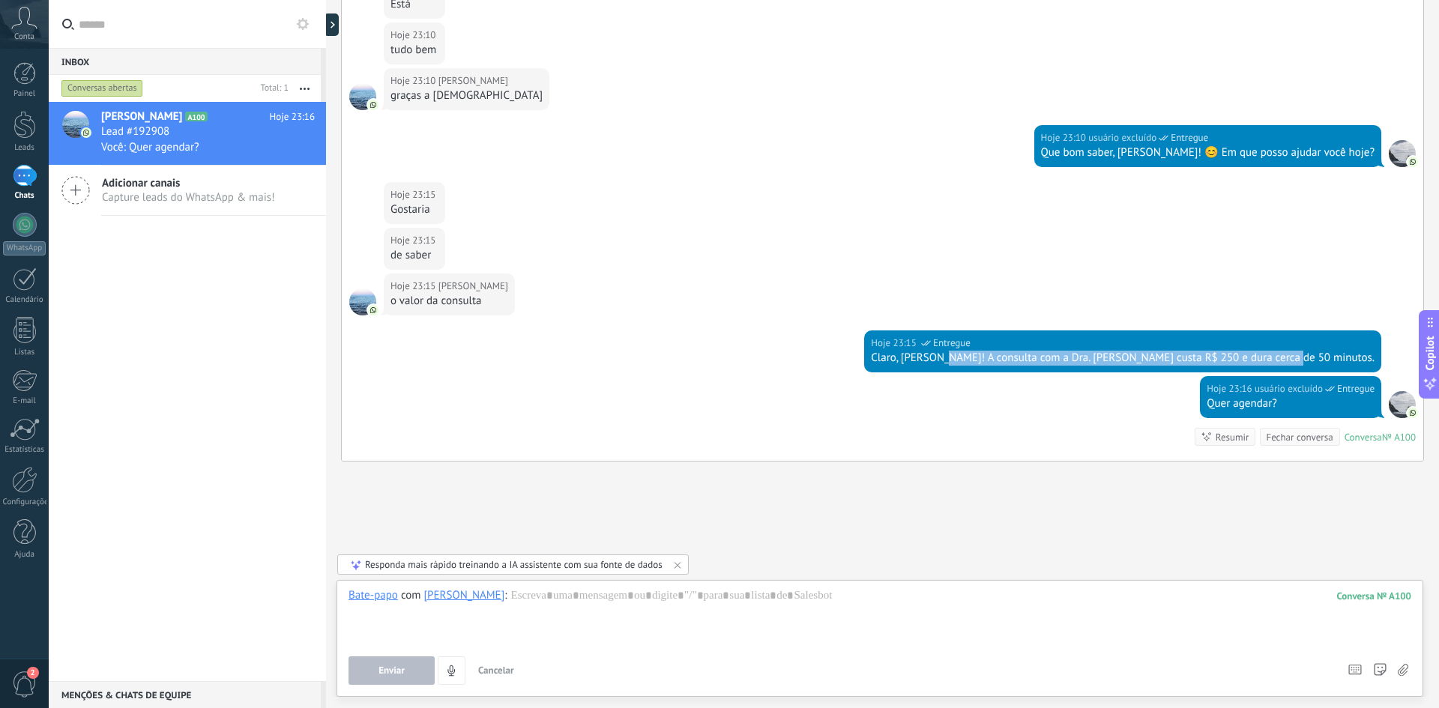
drag, startPoint x: 1035, startPoint y: 344, endPoint x: 1373, endPoint y: 349, distance: 338.1
click at [1373, 349] on div "Hoje 23:15 usuário excluído Entregue Claro, [PERSON_NAME]! A consulta com a Dra…" at bounding box center [1122, 352] width 517 height 42
drag, startPoint x: 1201, startPoint y: 389, endPoint x: 1271, endPoint y: 388, distance: 69.7
click at [1271, 397] on div "Quer agendar?" at bounding box center [1291, 404] width 168 height 15
click at [1258, 397] on div "Quer agendar?" at bounding box center [1291, 404] width 168 height 15
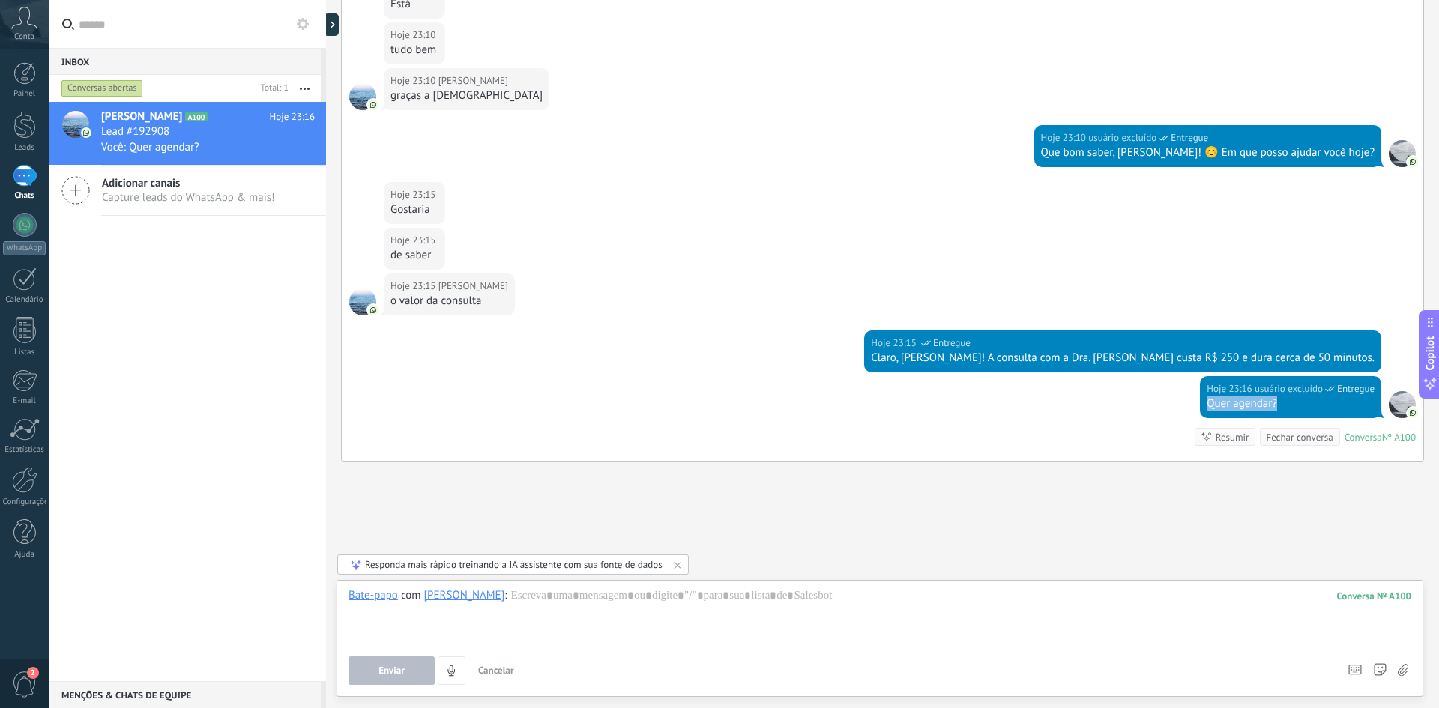
drag, startPoint x: 1268, startPoint y: 389, endPoint x: 1199, endPoint y: 388, distance: 68.2
click at [1207, 397] on div "Quer agendar?" at bounding box center [1291, 404] width 168 height 15
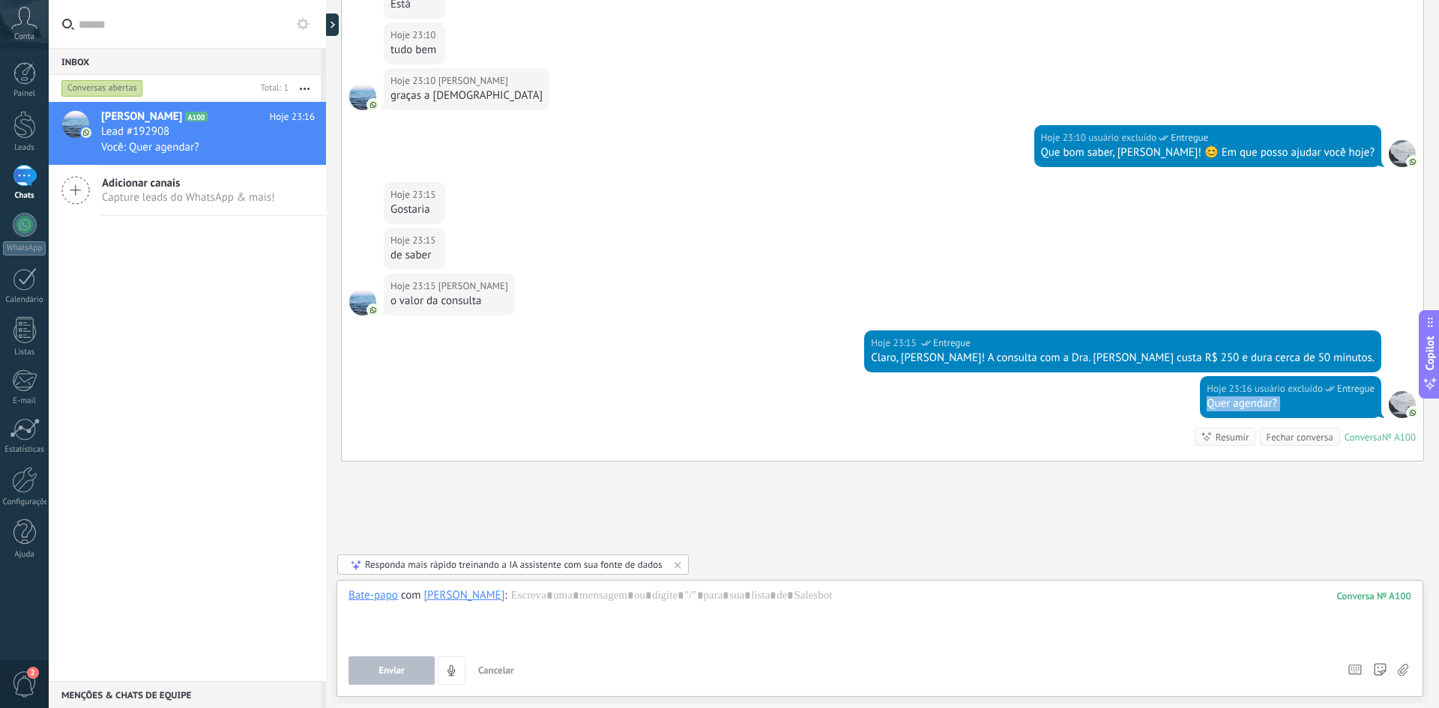
click at [1207, 397] on div "Quer agendar?" at bounding box center [1291, 404] width 168 height 15
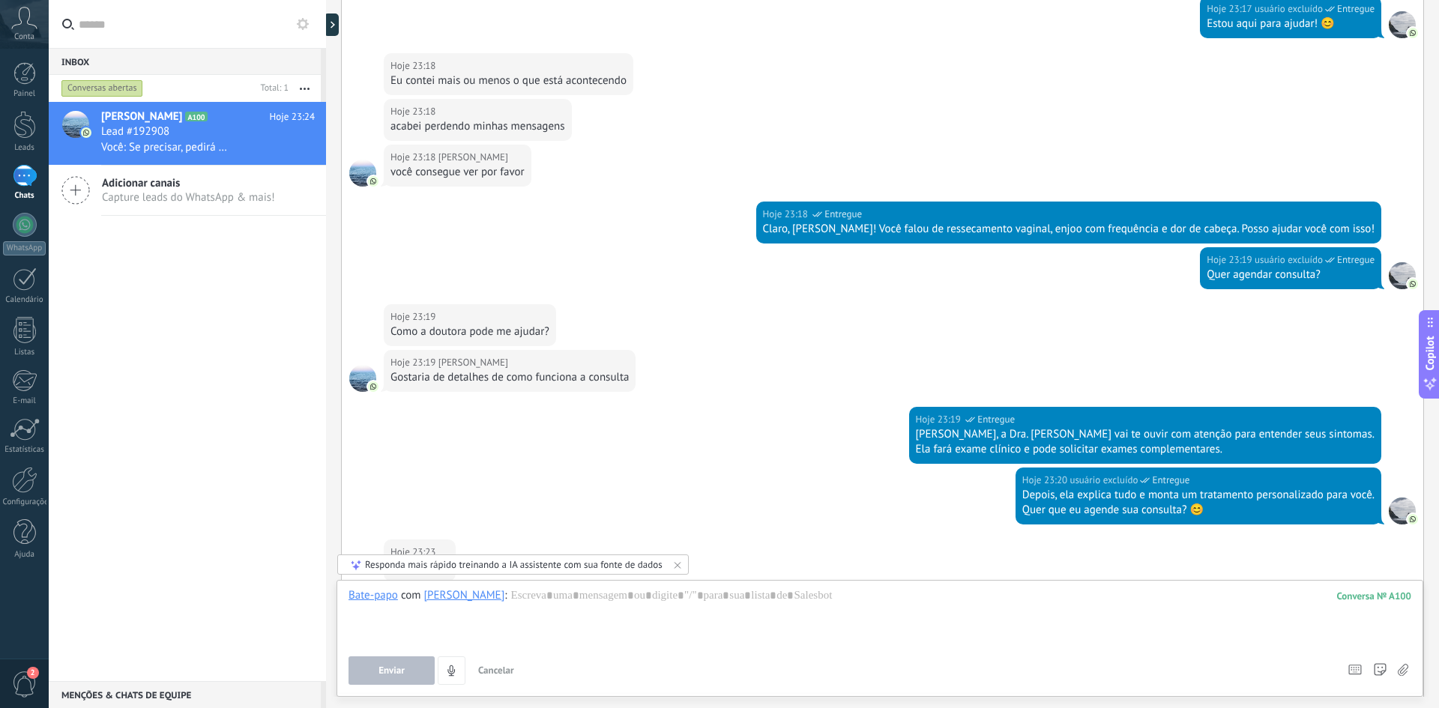
scroll to position [3478, 0]
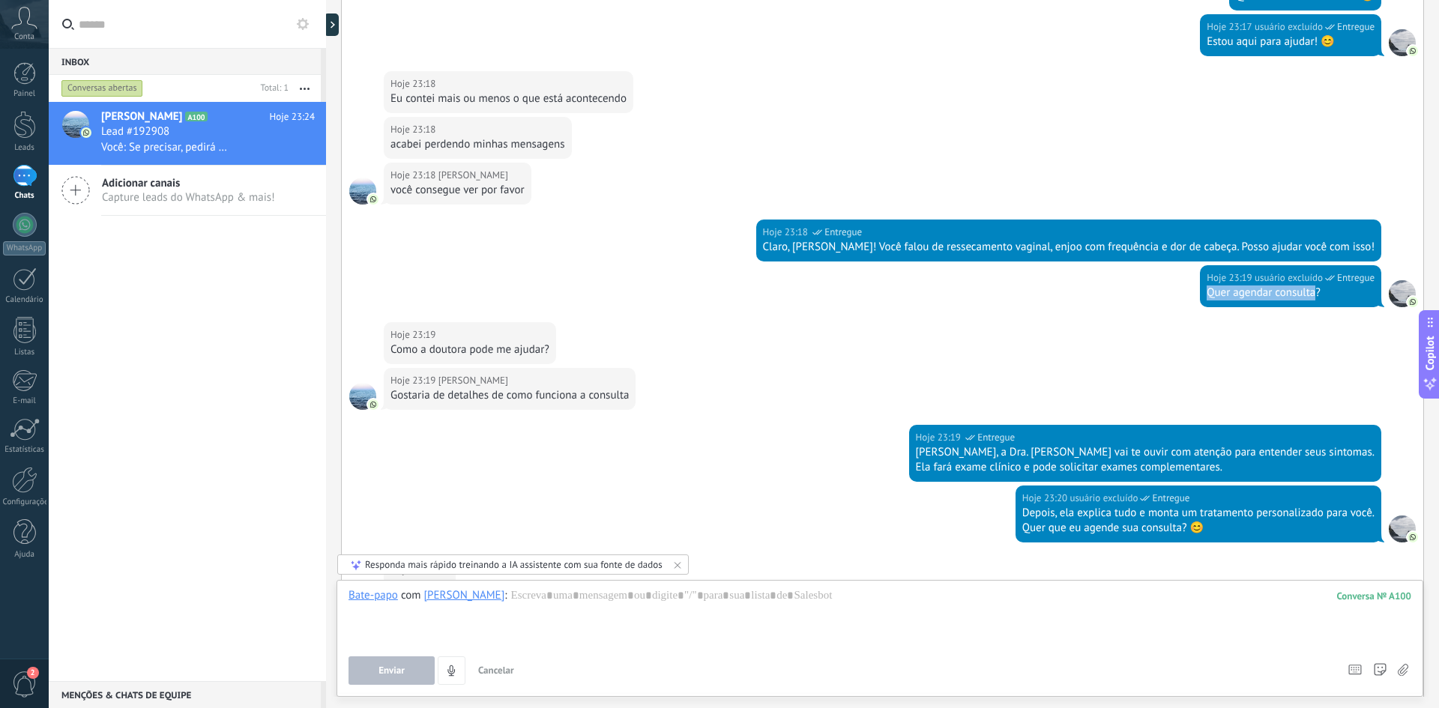
drag, startPoint x: 1310, startPoint y: 276, endPoint x: 1202, endPoint y: 277, distance: 108.7
click at [1207, 286] on div "Quer agendar consulta?" at bounding box center [1291, 293] width 168 height 15
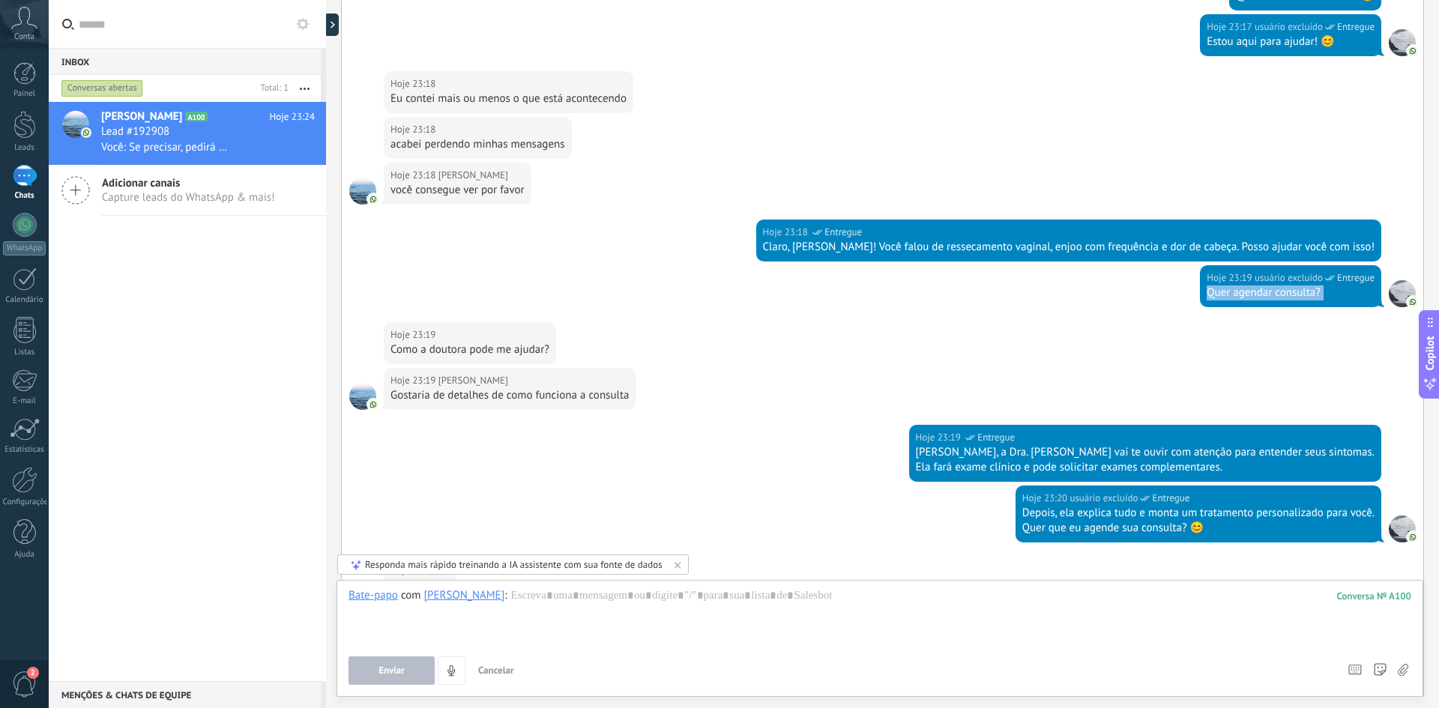
click at [1217, 286] on div "Quer agendar consulta?" at bounding box center [1291, 293] width 168 height 15
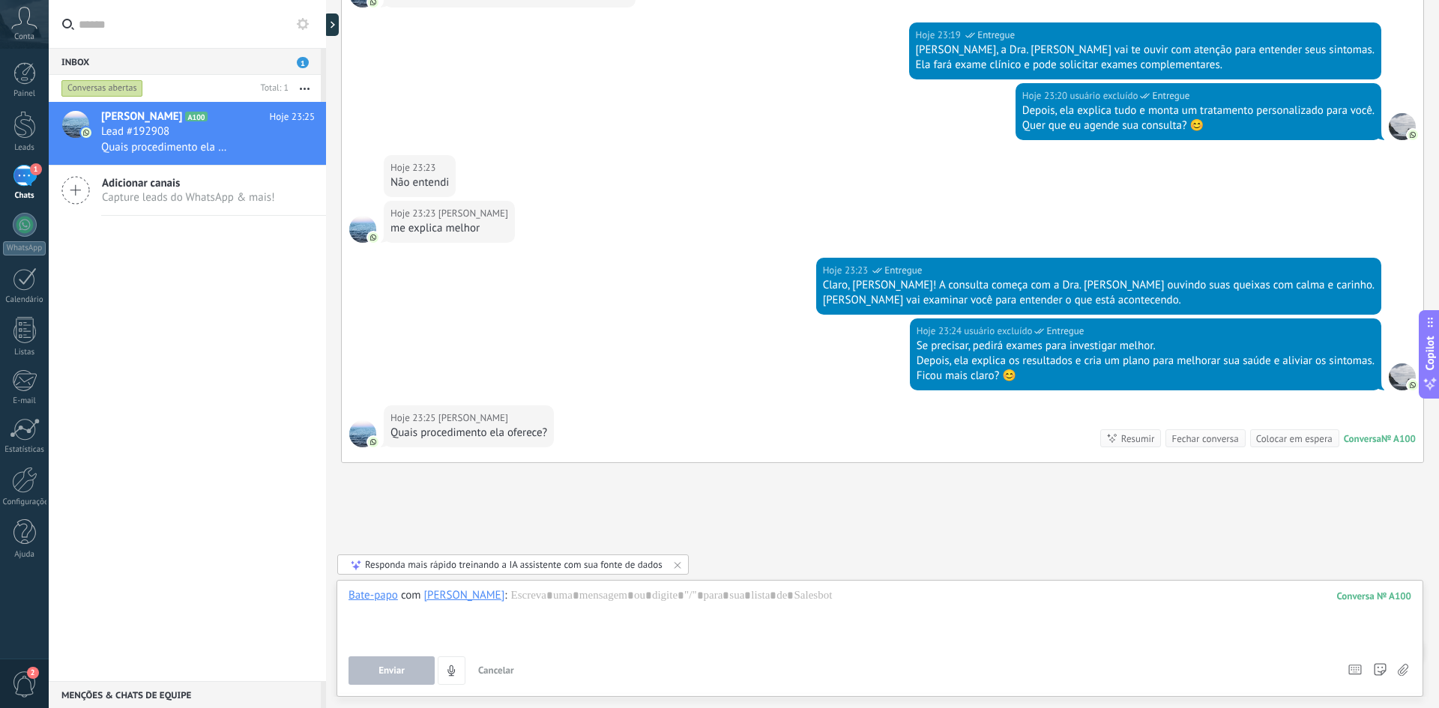
scroll to position [3882, 0]
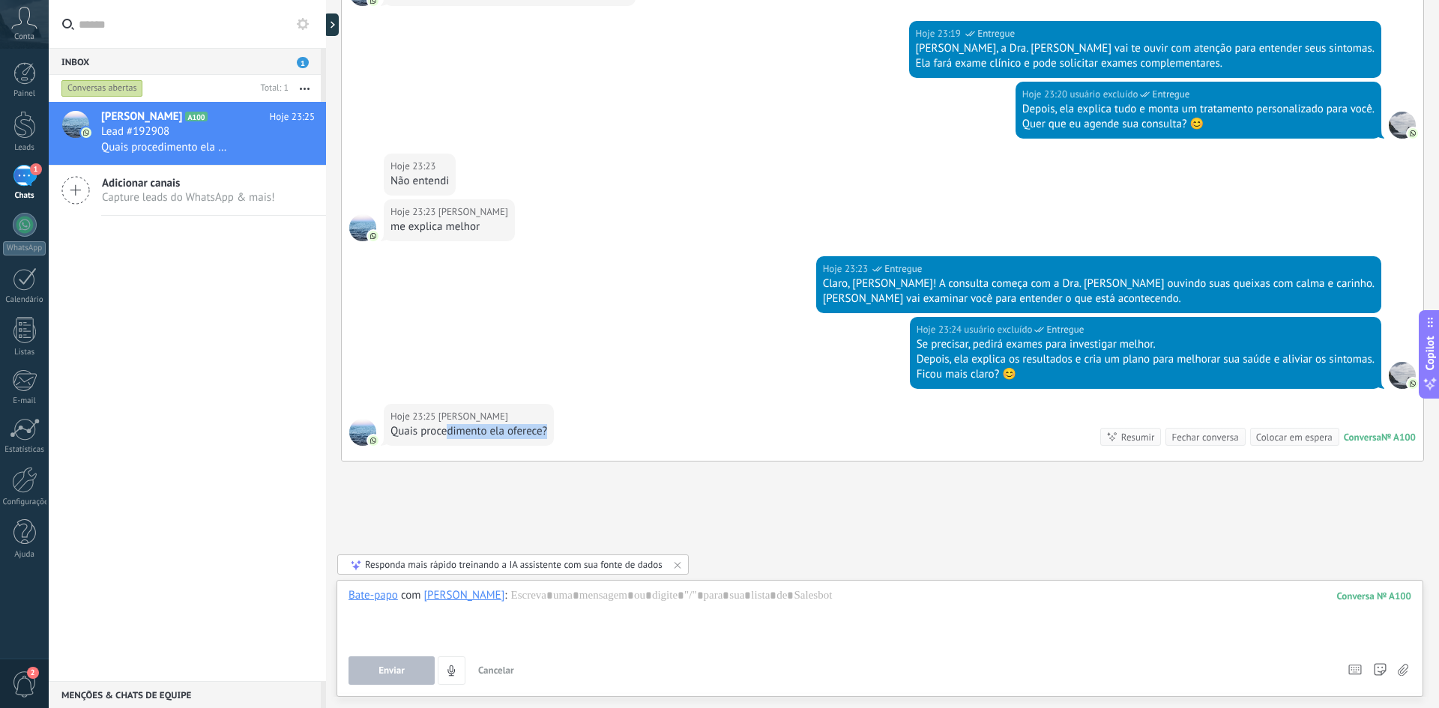
drag, startPoint x: 545, startPoint y: 417, endPoint x: 447, endPoint y: 416, distance: 98.2
click at [447, 424] on div "Quais procedimento ela oferece?" at bounding box center [469, 431] width 157 height 15
click at [442, 424] on div "Quais procedimento ela oferece?" at bounding box center [469, 431] width 157 height 15
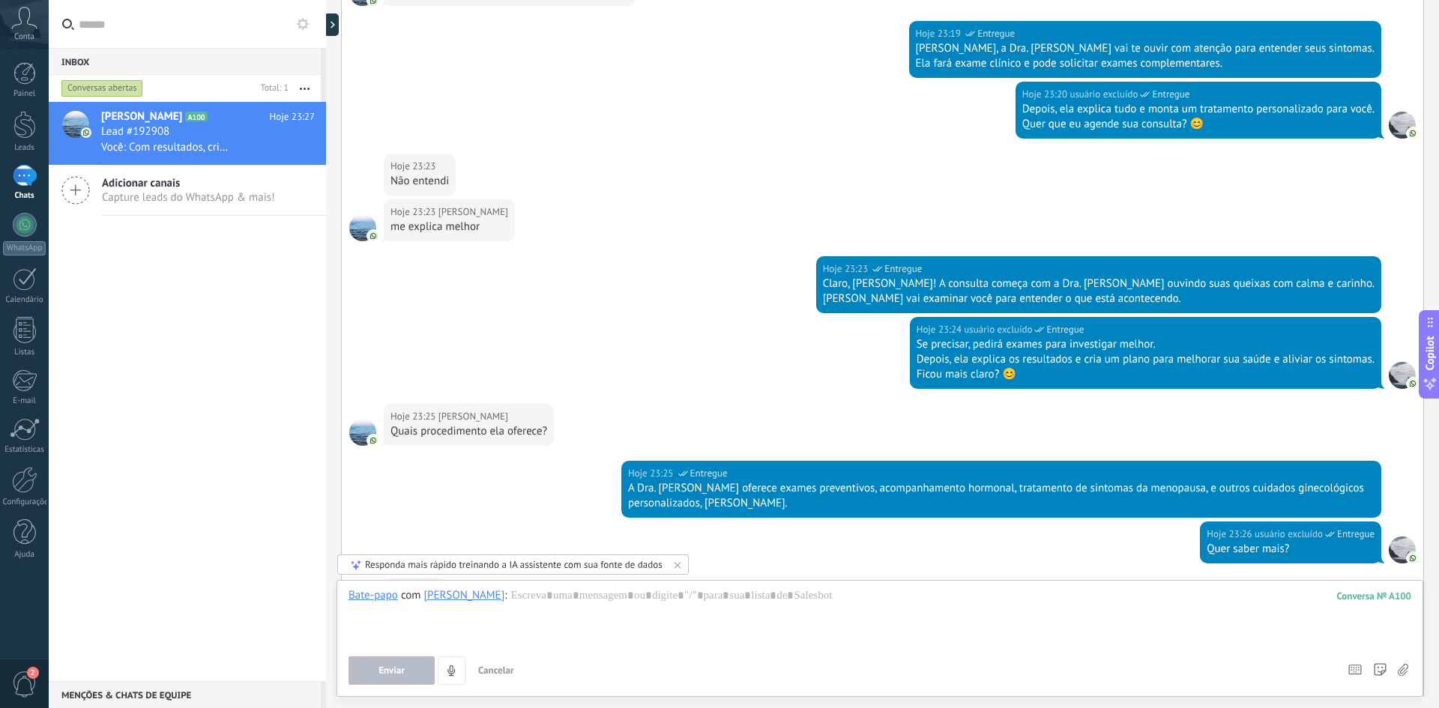
scroll to position [4309, 0]
